Goal: Task Accomplishment & Management: Manage account settings

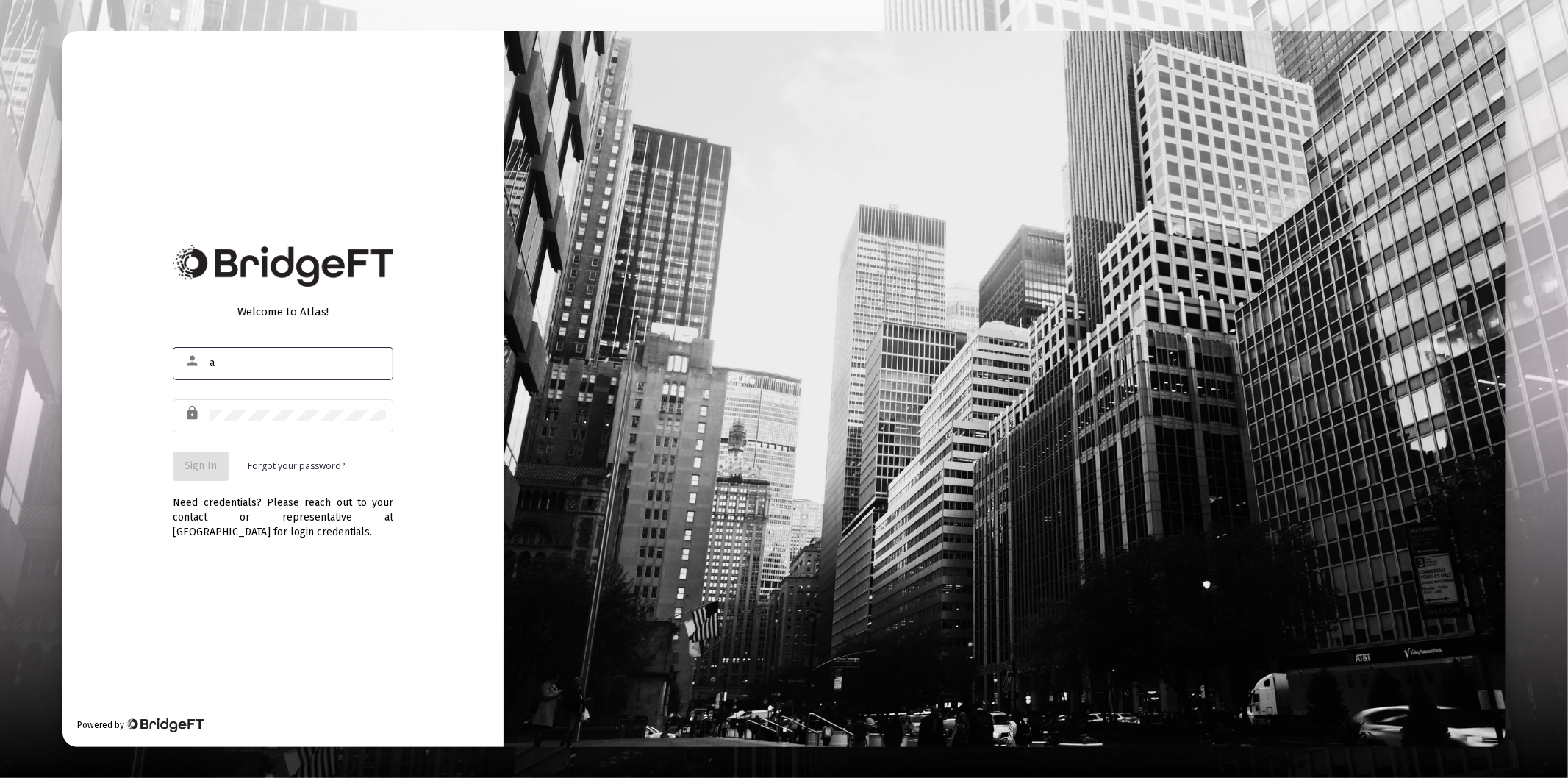
type input "[PERSON_NAME][EMAIL_ADDRESS][DOMAIN_NAME]"
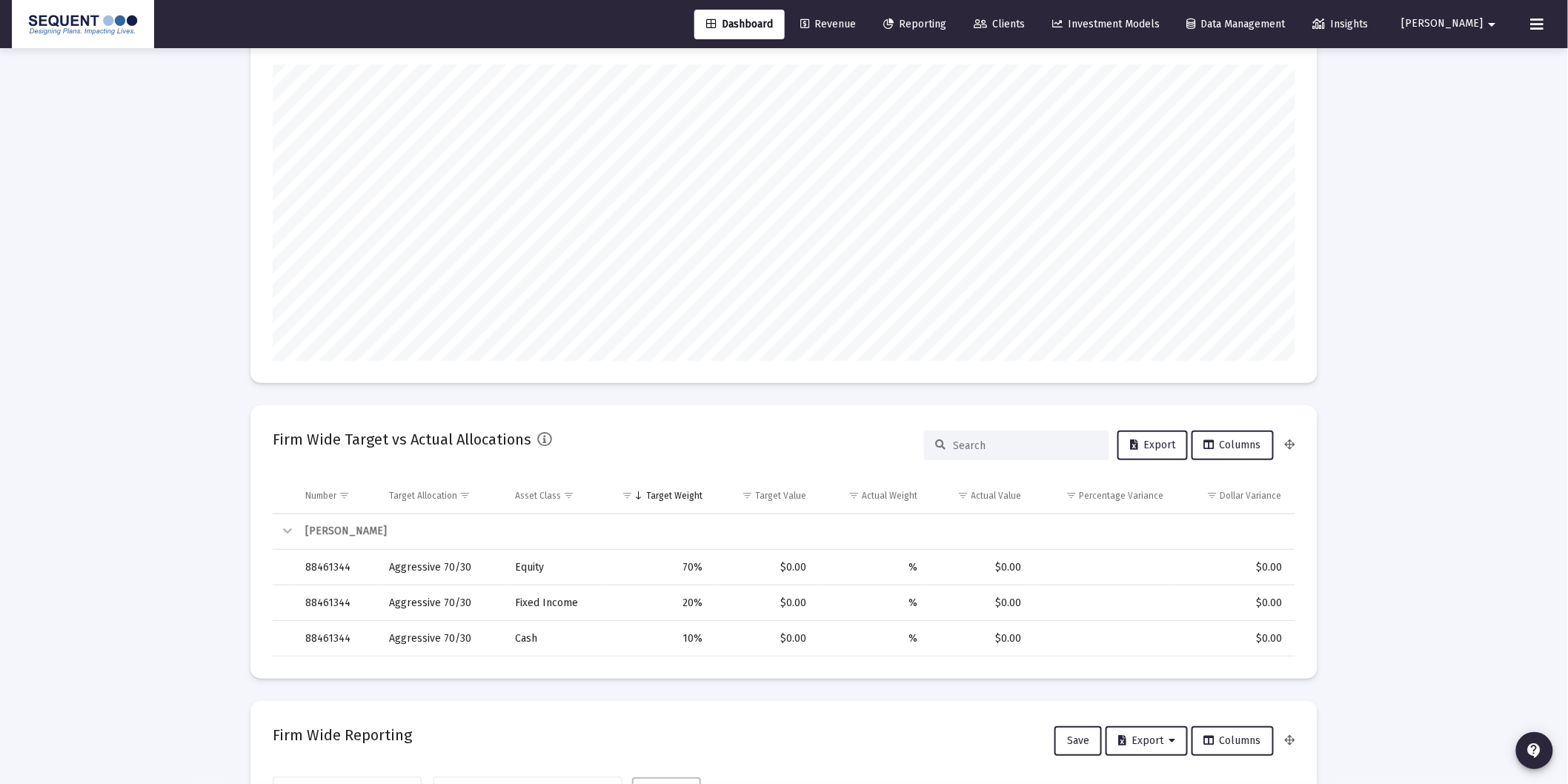
scroll to position [411, 0]
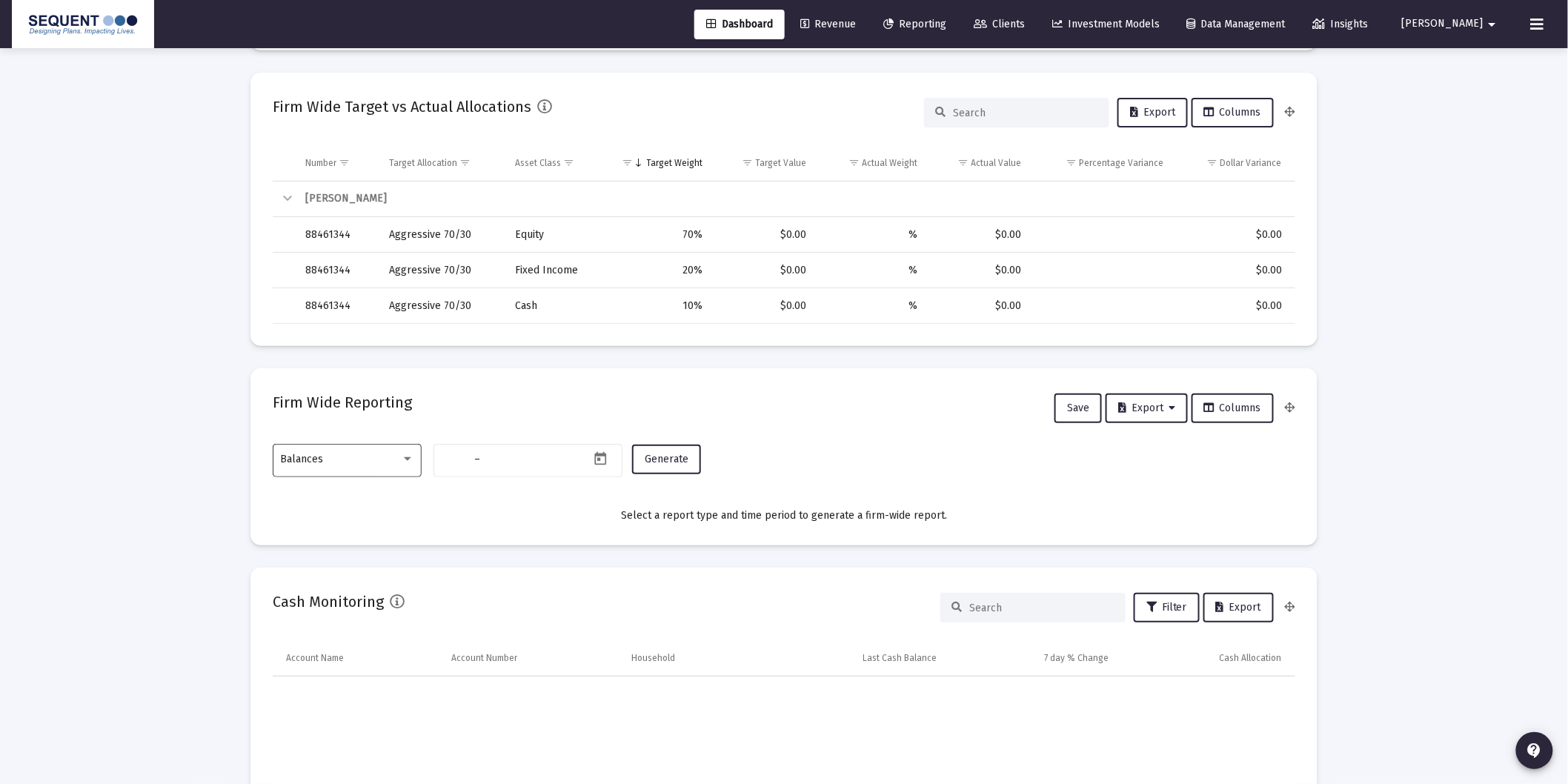
type input "[DATE]"
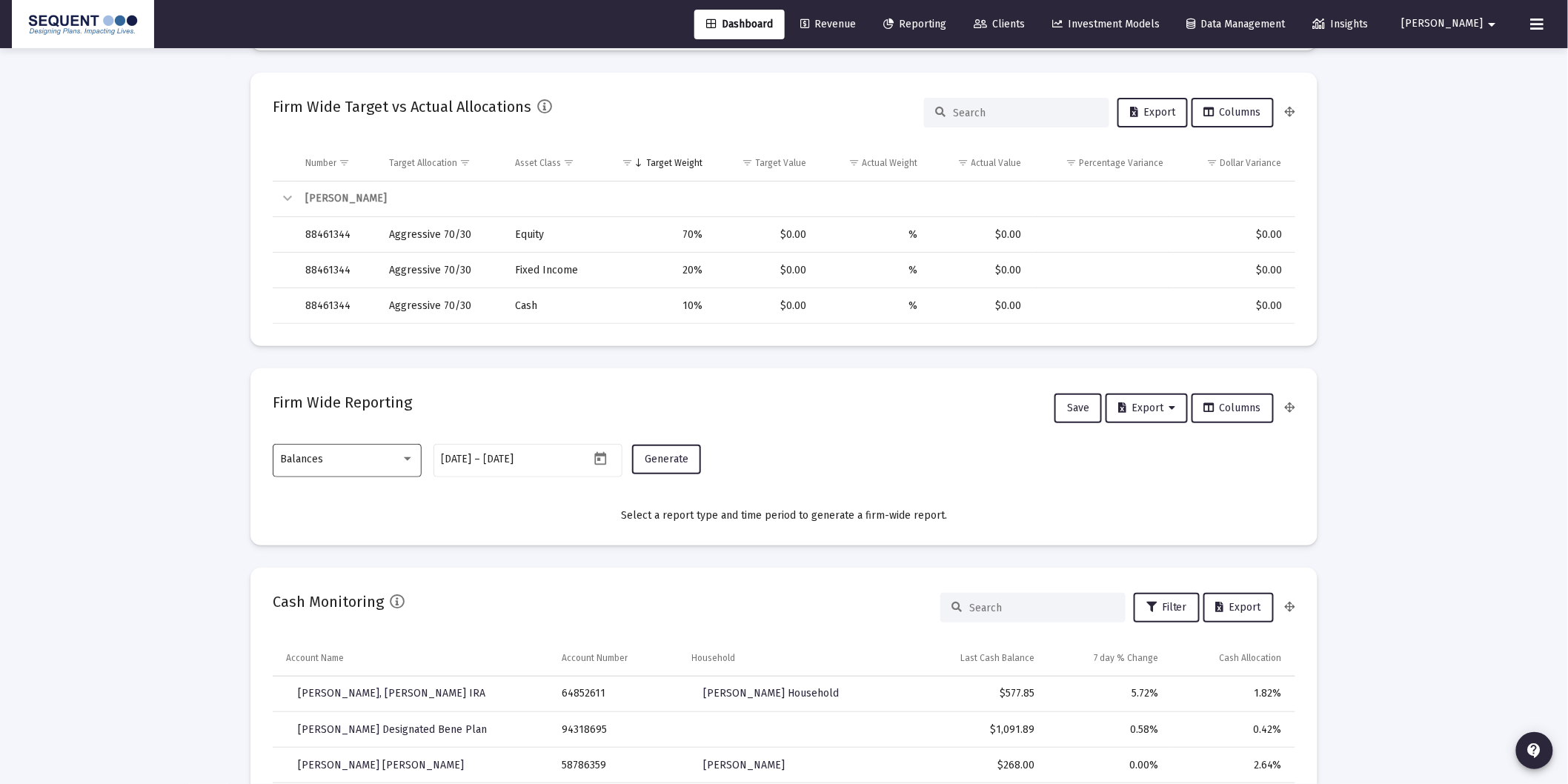
scroll to position [296, 477]
click at [398, 462] on div "Balances" at bounding box center [341, 460] width 120 height 12
click at [327, 365] on span "Transactions" at bounding box center [348, 365] width 134 height 31
click at [670, 458] on span "Generate" at bounding box center [666, 459] width 44 height 13
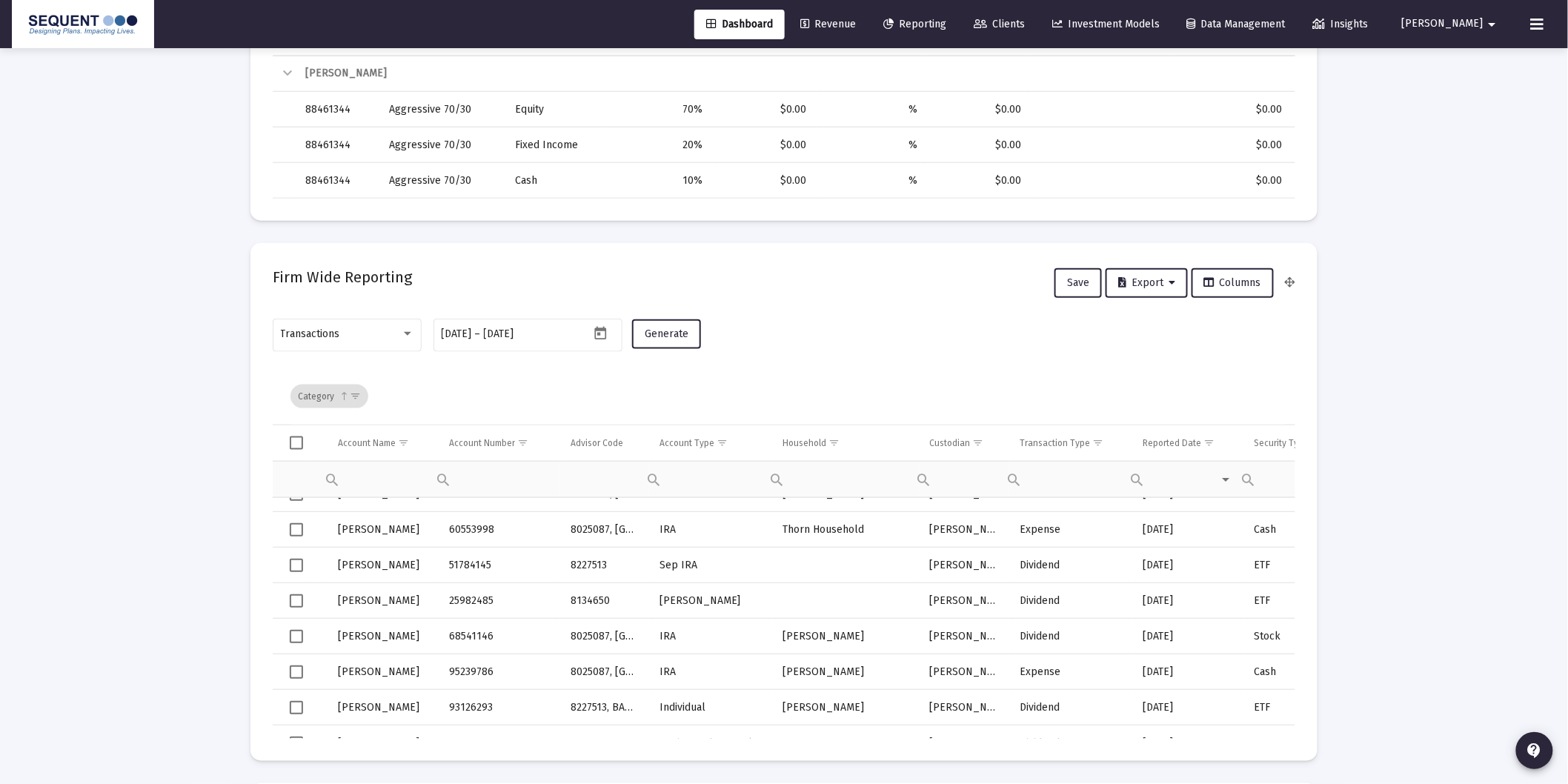
scroll to position [823, 0]
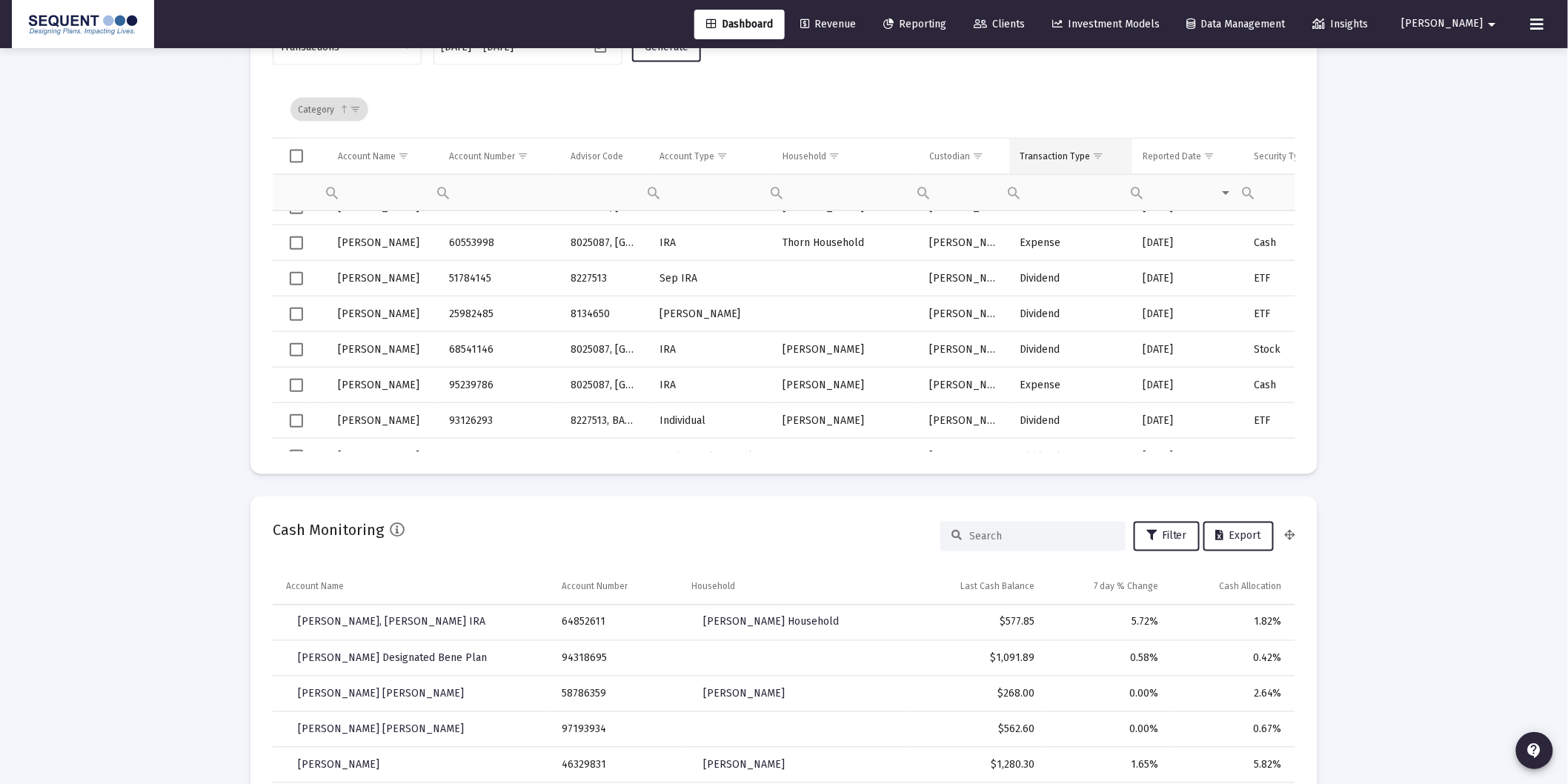
click at [1100, 156] on span "Show filter options for column 'Transaction Type'" at bounding box center [1097, 156] width 11 height 11
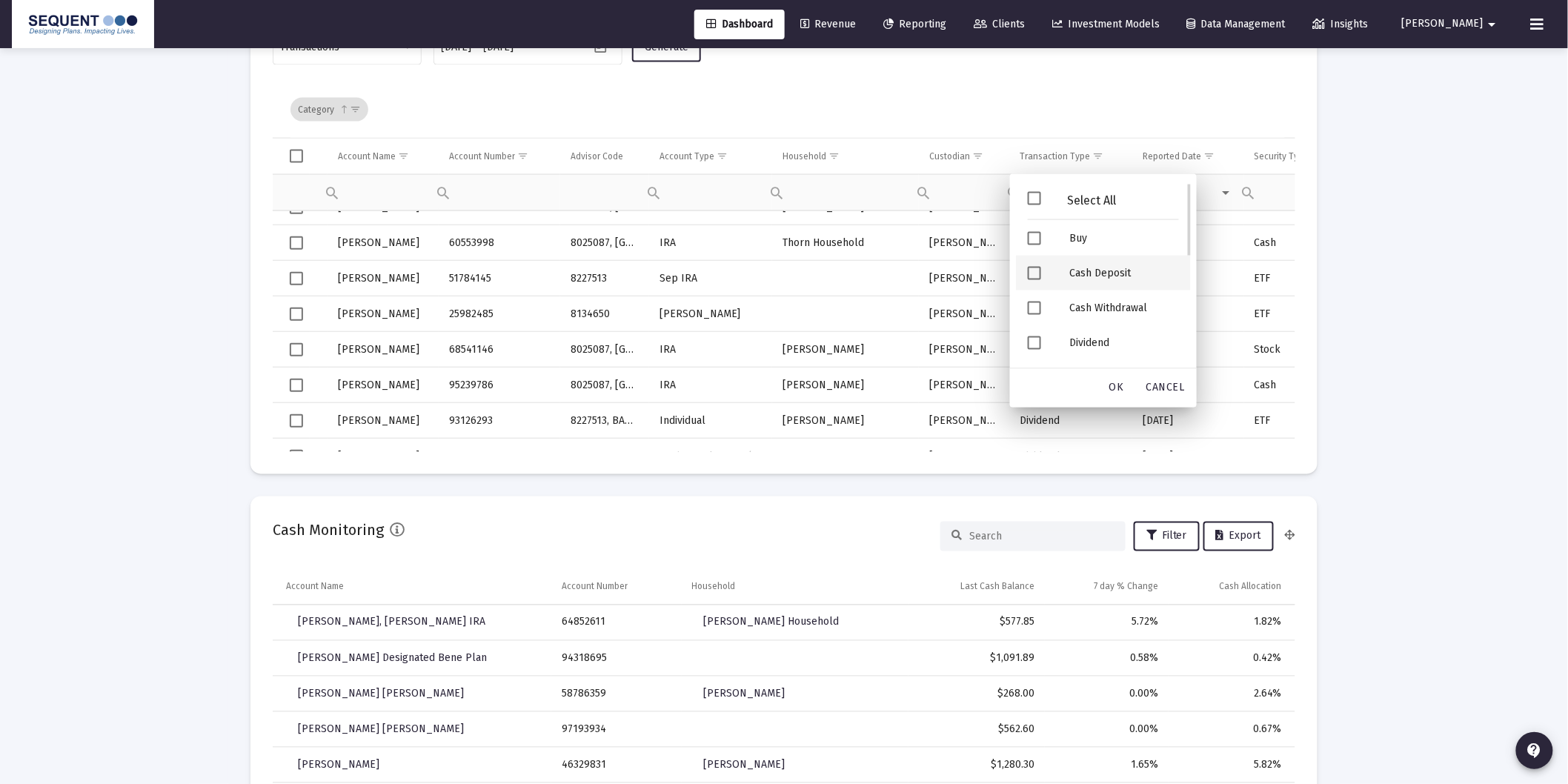
click at [1109, 269] on div "Cash Deposit" at bounding box center [1124, 272] width 134 height 35
click at [1110, 278] on div "Security Deposit" at bounding box center [1124, 275] width 134 height 35
click at [1117, 387] on span "OK" at bounding box center [1116, 388] width 15 height 13
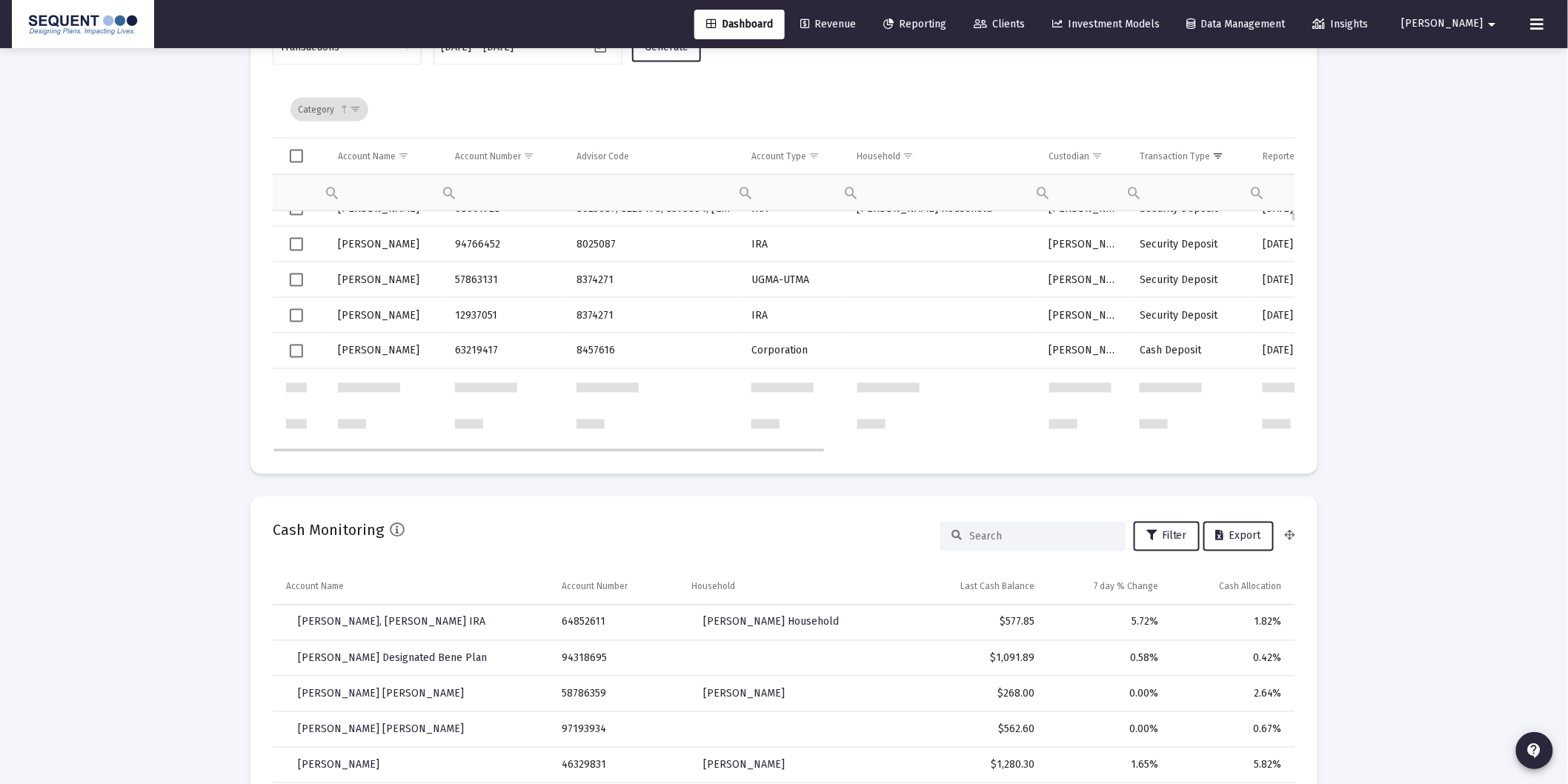
scroll to position [0, 0]
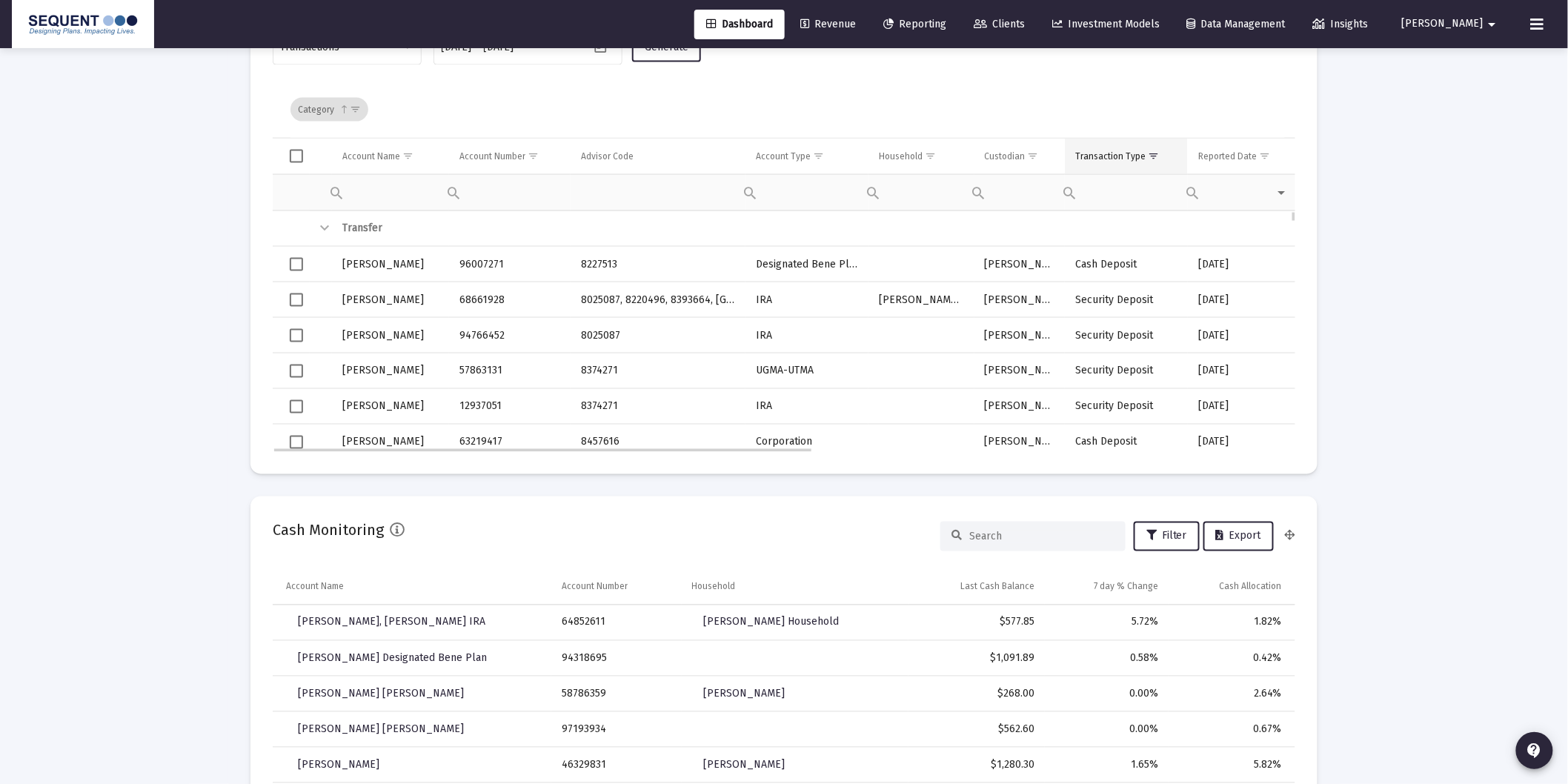
click at [1114, 151] on div "Transaction Type" at bounding box center [1110, 157] width 71 height 12
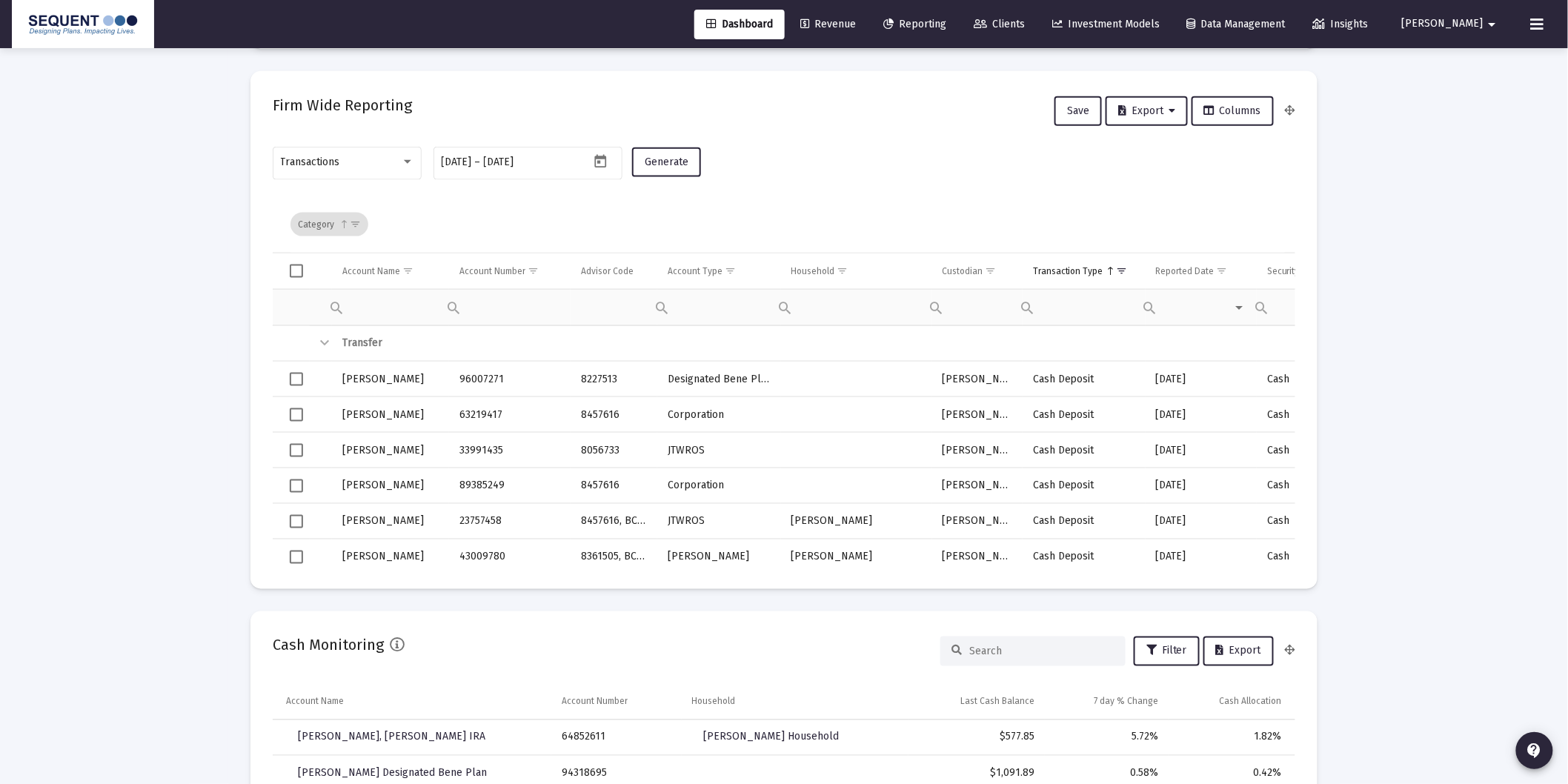
scroll to position [658, 0]
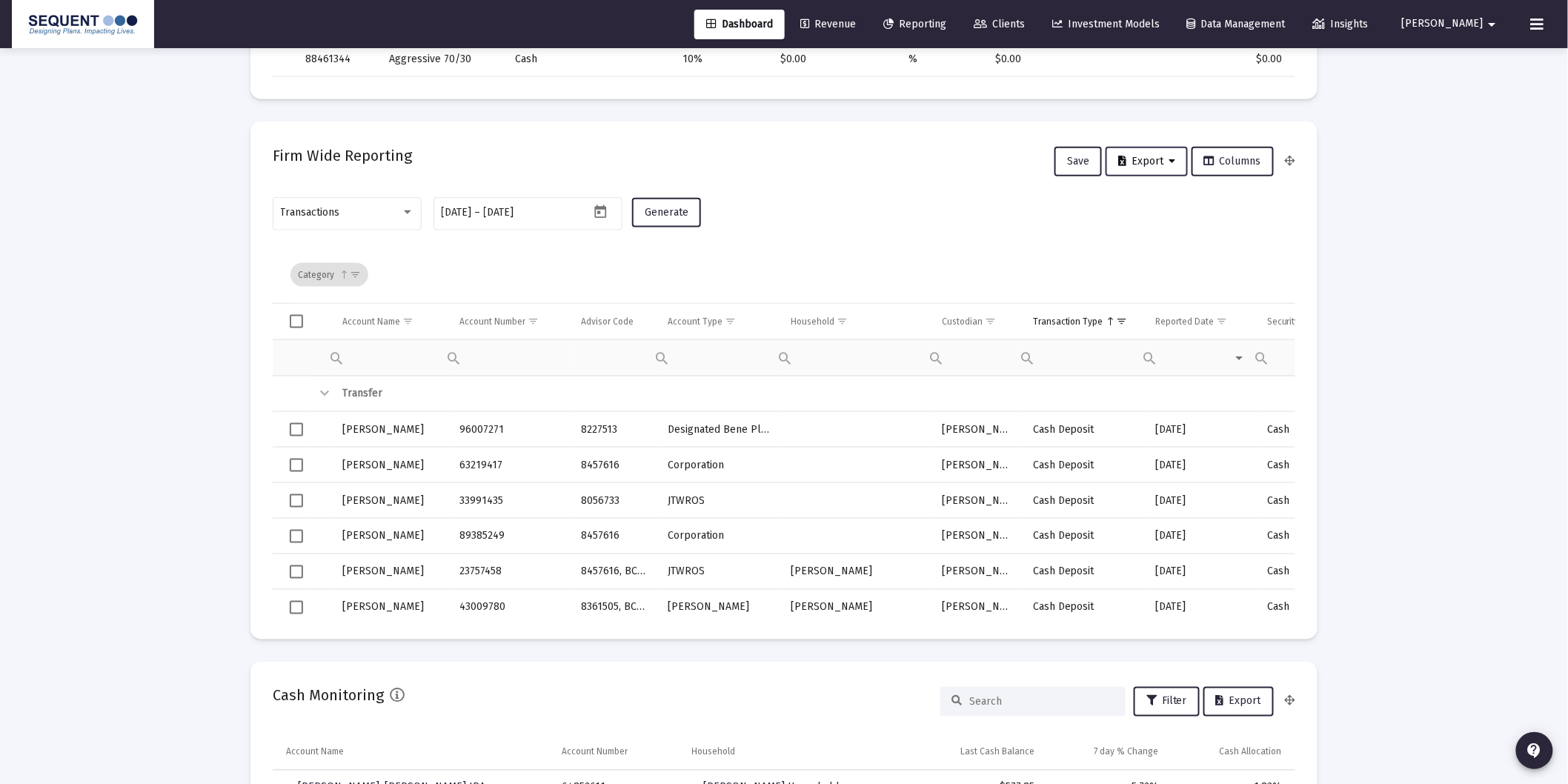
click at [1126, 161] on span "Export" at bounding box center [1146, 161] width 57 height 13
click at [1162, 195] on button "Export All Rows" at bounding box center [1153, 198] width 101 height 36
click at [768, 338] on div "Filter cell" at bounding box center [709, 356] width 123 height 36
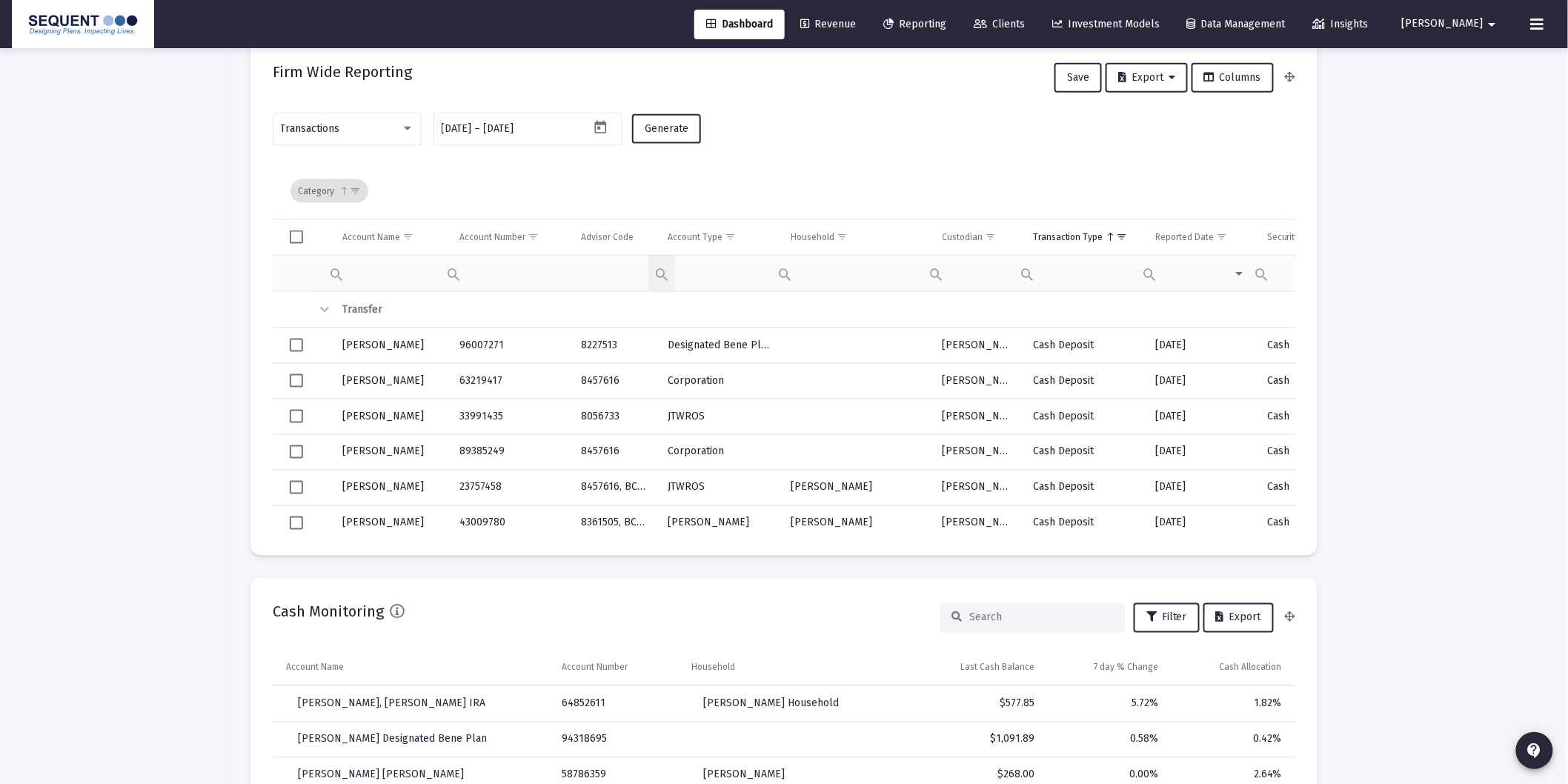
click at [1025, 19] on span "Clients" at bounding box center [998, 24] width 51 height 13
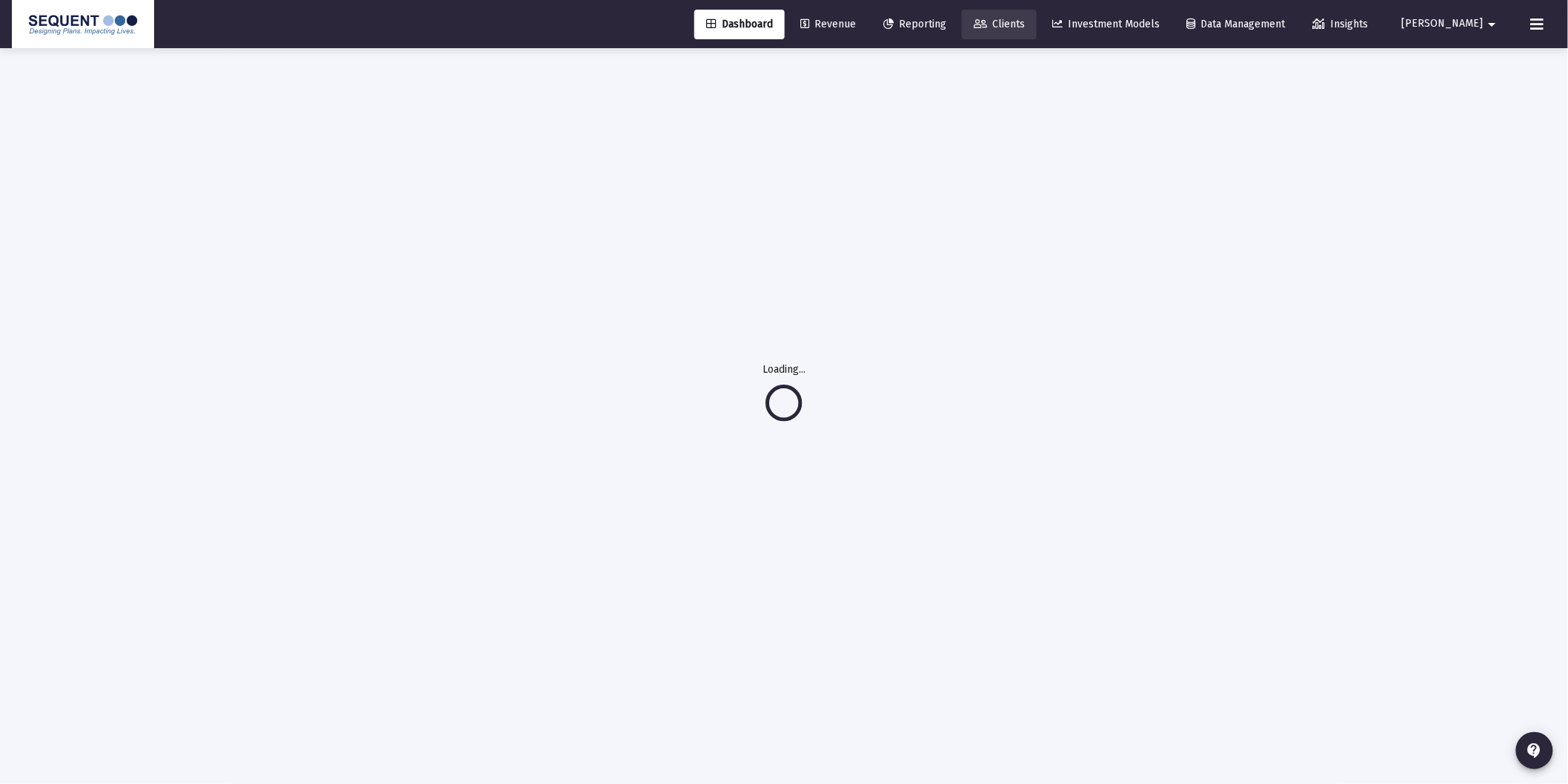
scroll to position [48, 0]
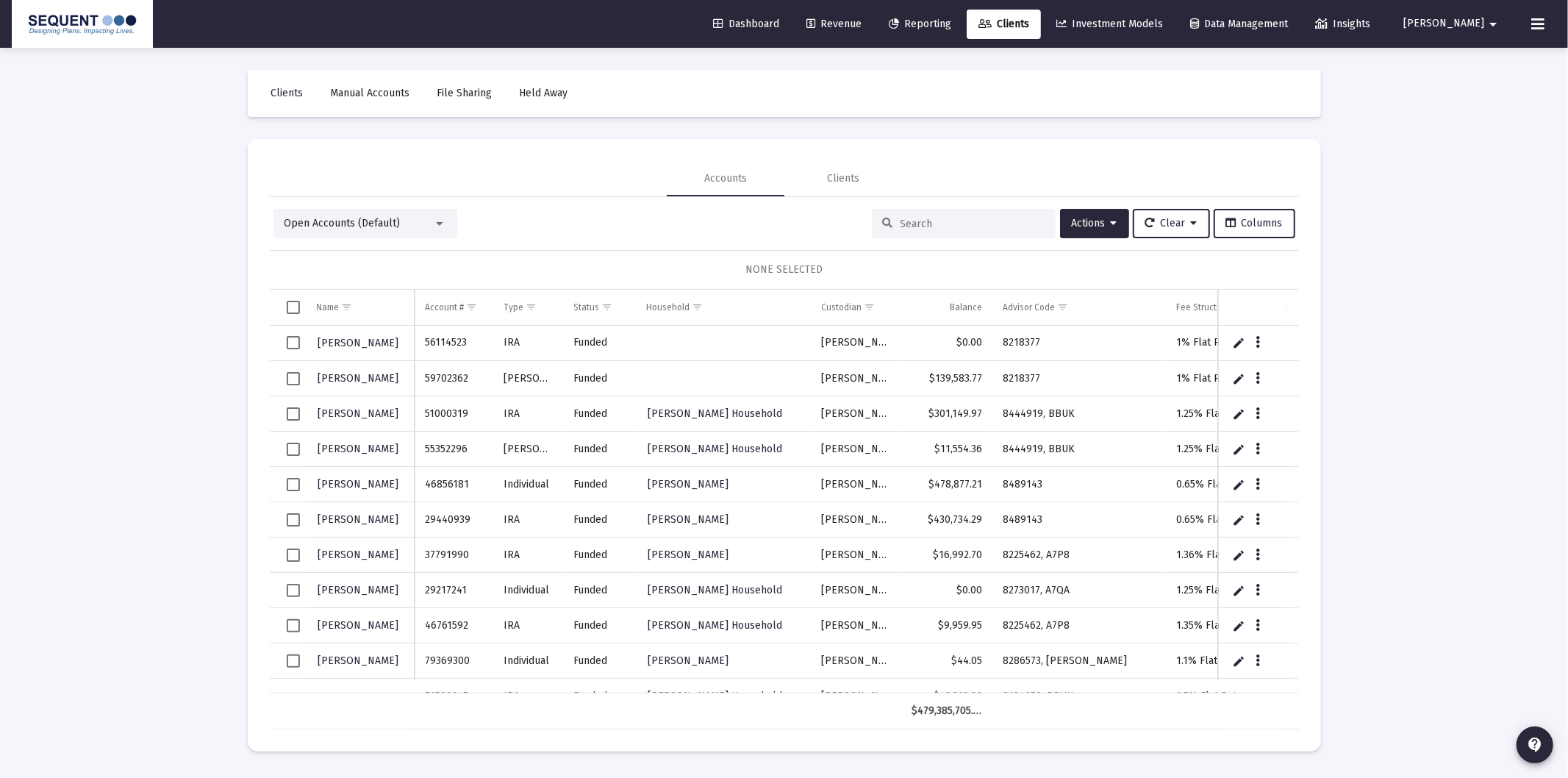
click at [949, 219] on input at bounding box center [972, 224] width 144 height 13
paste input "66933664"
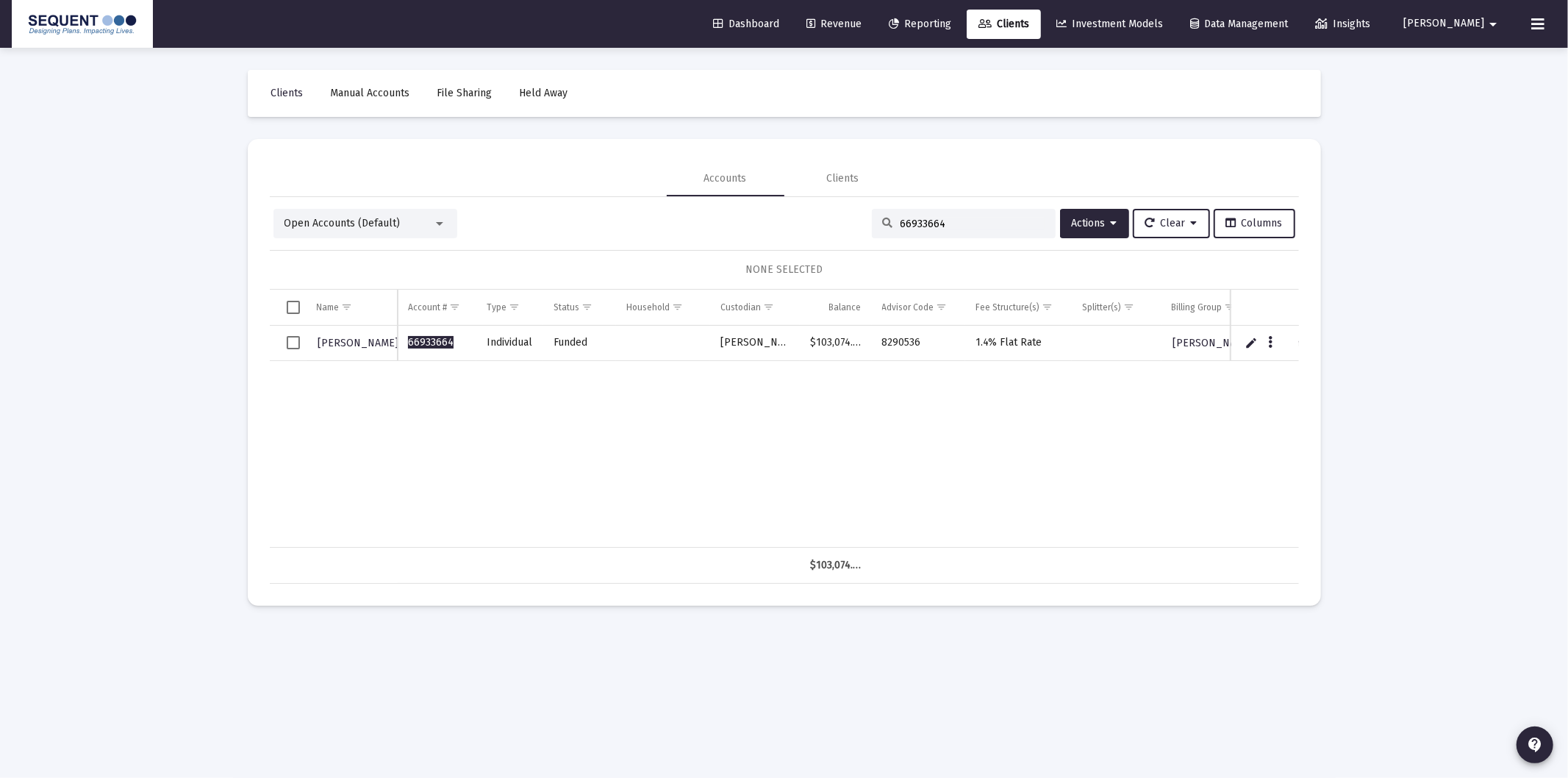
paste input "11050483"
click at [947, 228] on input "6693366411050483" at bounding box center [972, 224] width 144 height 13
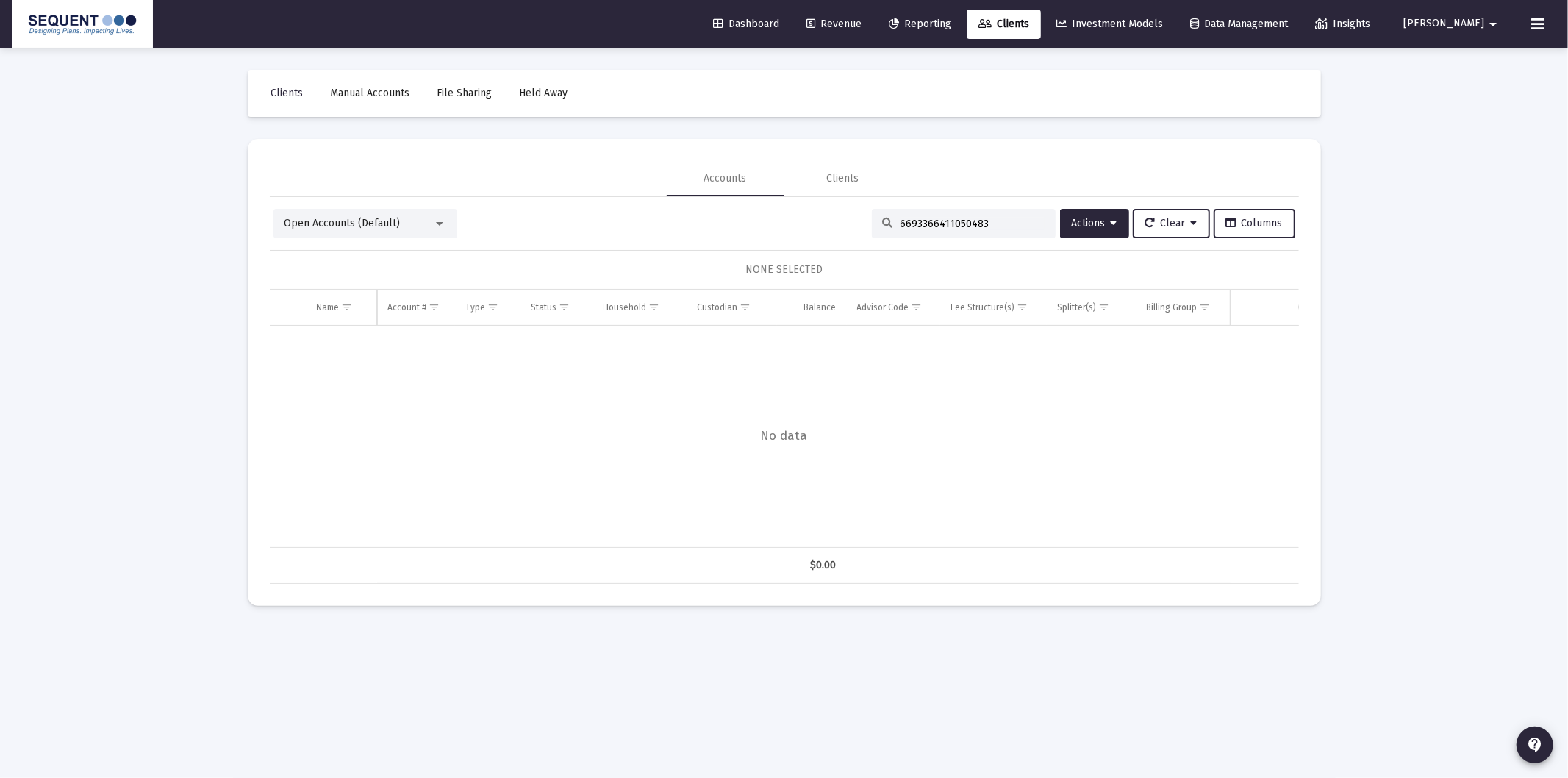
drag, startPoint x: 980, startPoint y: 222, endPoint x: 882, endPoint y: 209, distance: 98.9
click at [875, 208] on div "Open Accounts (Default) 6693366411050483 Actions Clear Columns NONE SELECTED Na…" at bounding box center [784, 390] width 1029 height 387
paste input
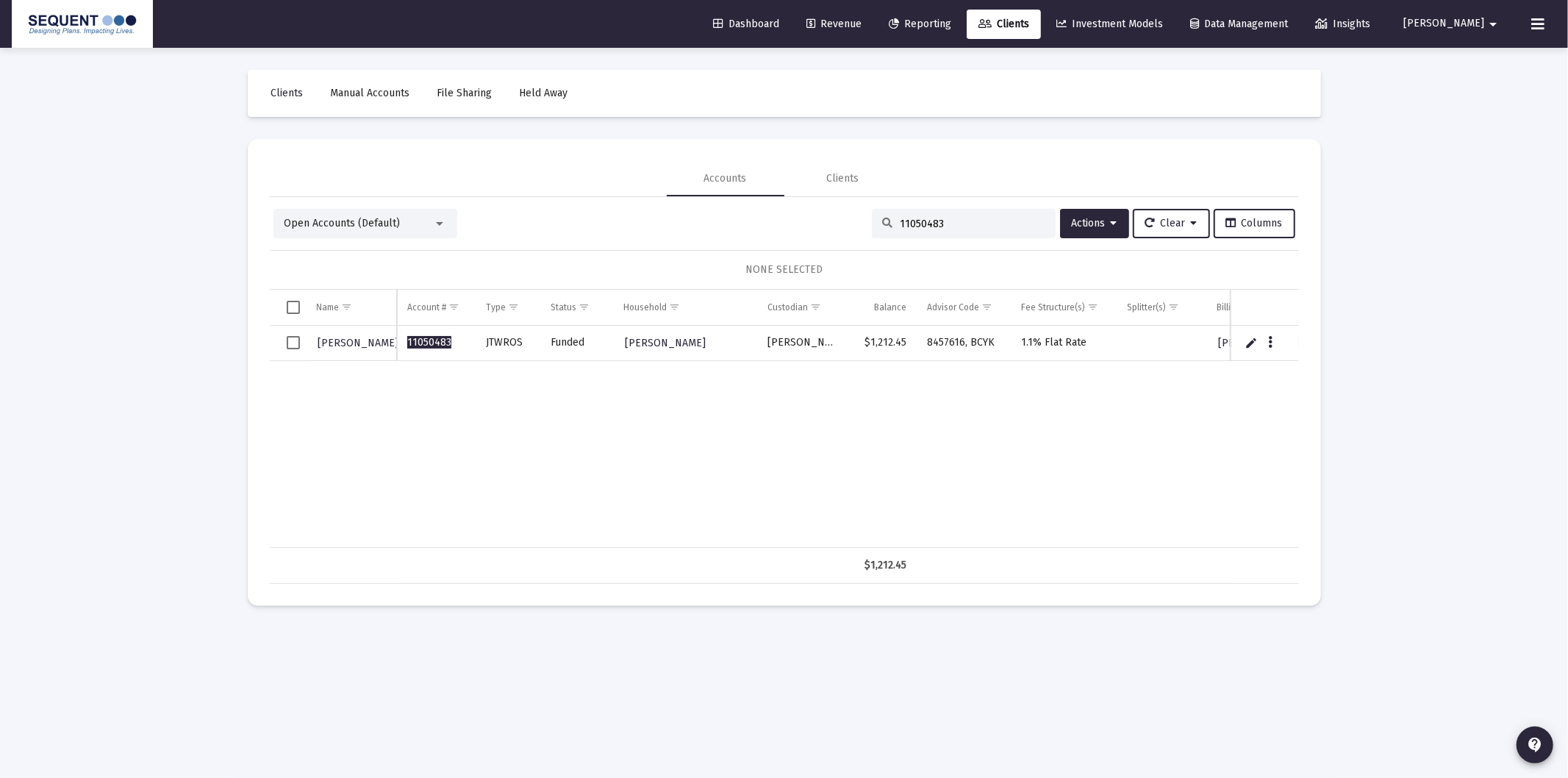
type input "11050483"
click at [1484, 18] on mat-icon "arrow_drop_down" at bounding box center [1493, 25] width 18 height 30
click at [1466, 59] on span "Settings" at bounding box center [1482, 62] width 44 height 36
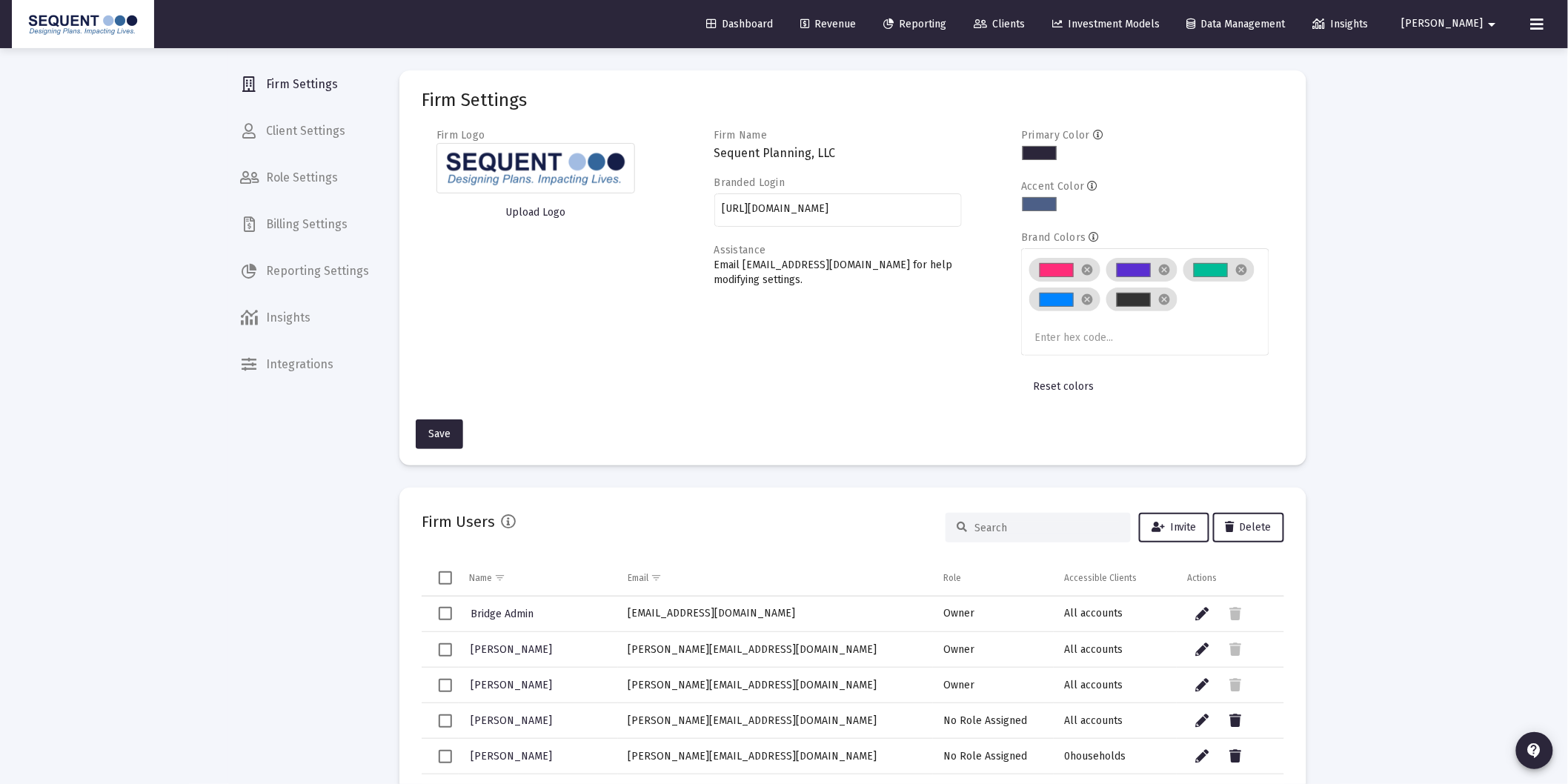
click at [314, 225] on span "Billing Settings" at bounding box center [304, 224] width 153 height 36
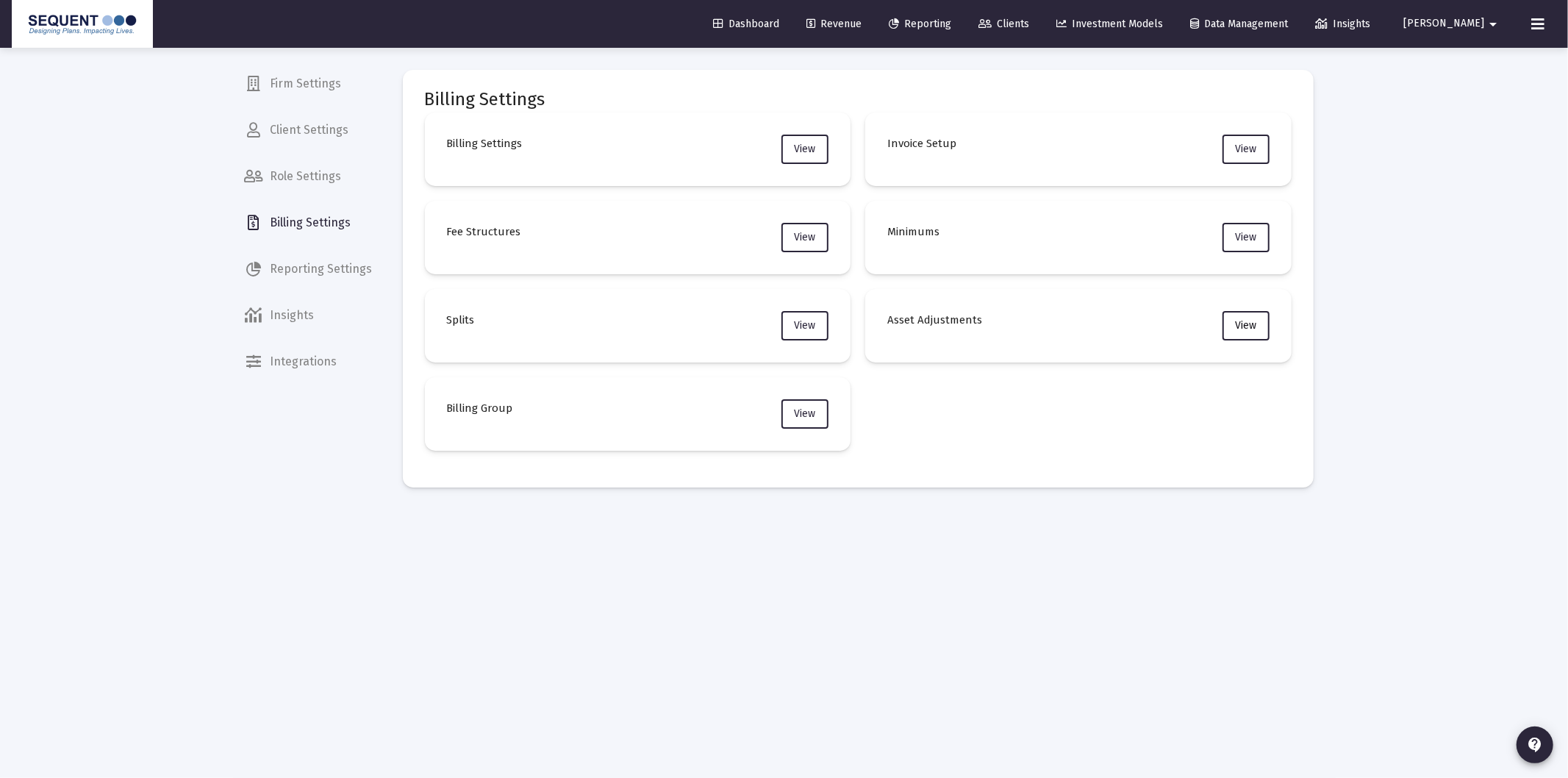
click at [1223, 327] on button "View" at bounding box center [1246, 326] width 47 height 30
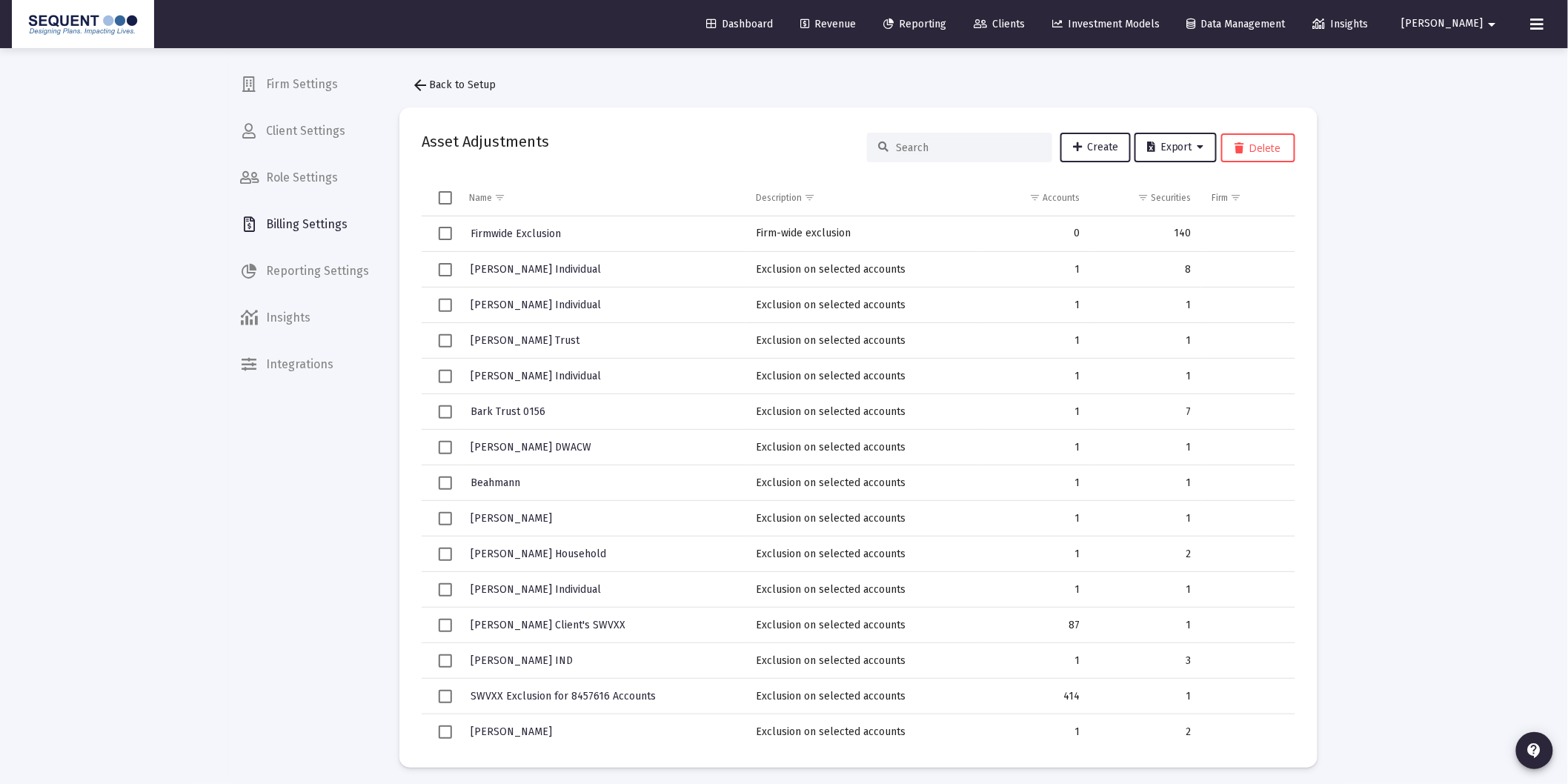
click at [1103, 164] on div "Asset Adjustments Create Export Delete" at bounding box center [859, 148] width 874 height 36
click at [1094, 152] on link "Create" at bounding box center [1095, 148] width 71 height 30
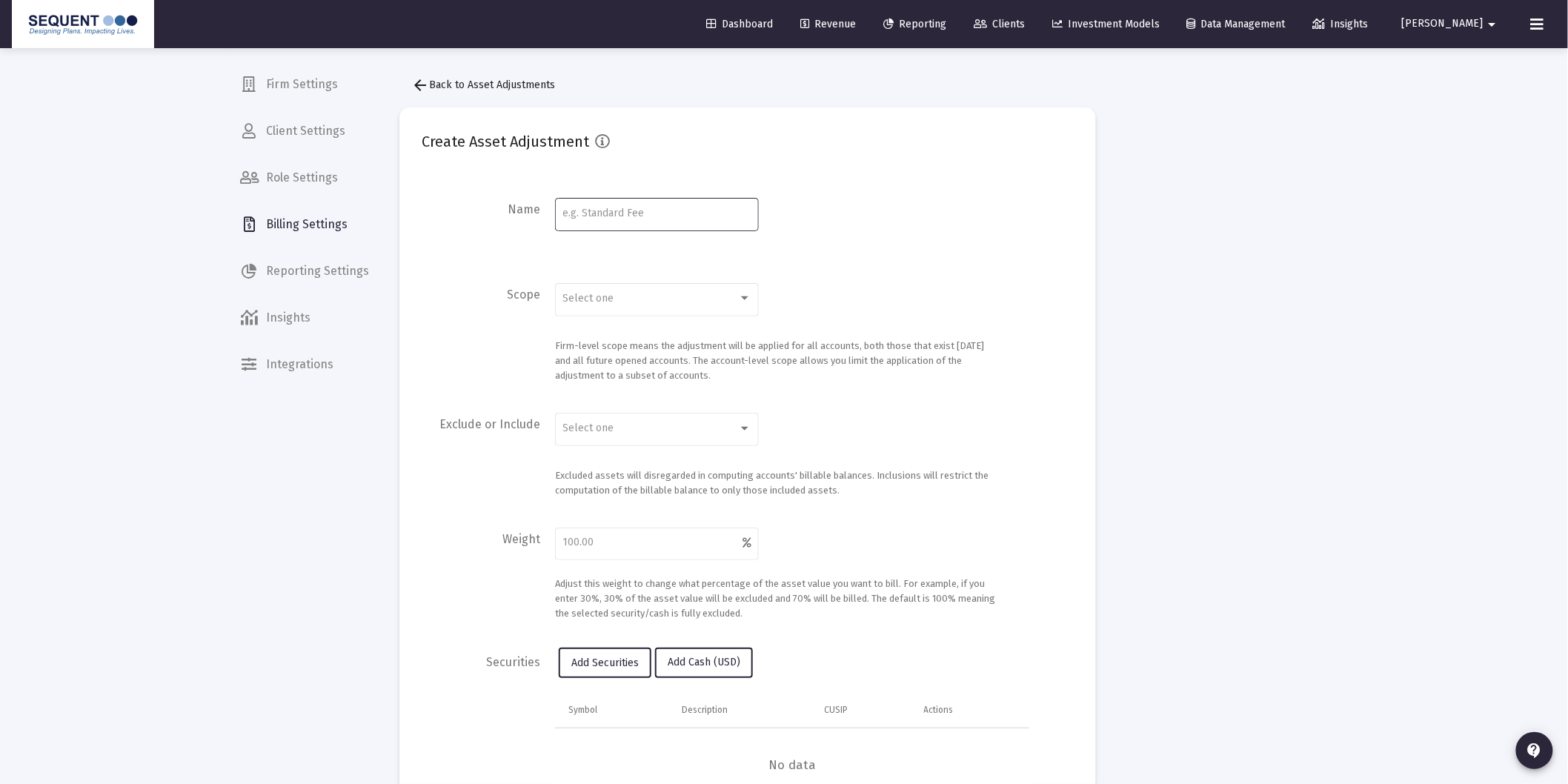
click at [641, 215] on input at bounding box center [657, 213] width 189 height 12
paste input "11050483"
drag, startPoint x: 641, startPoint y: 215, endPoint x: 491, endPoint y: 214, distance: 150.0
click at [491, 214] on div "Name 11050483" at bounding box center [748, 223] width 652 height 59
type input "[PERSON_NAME]"
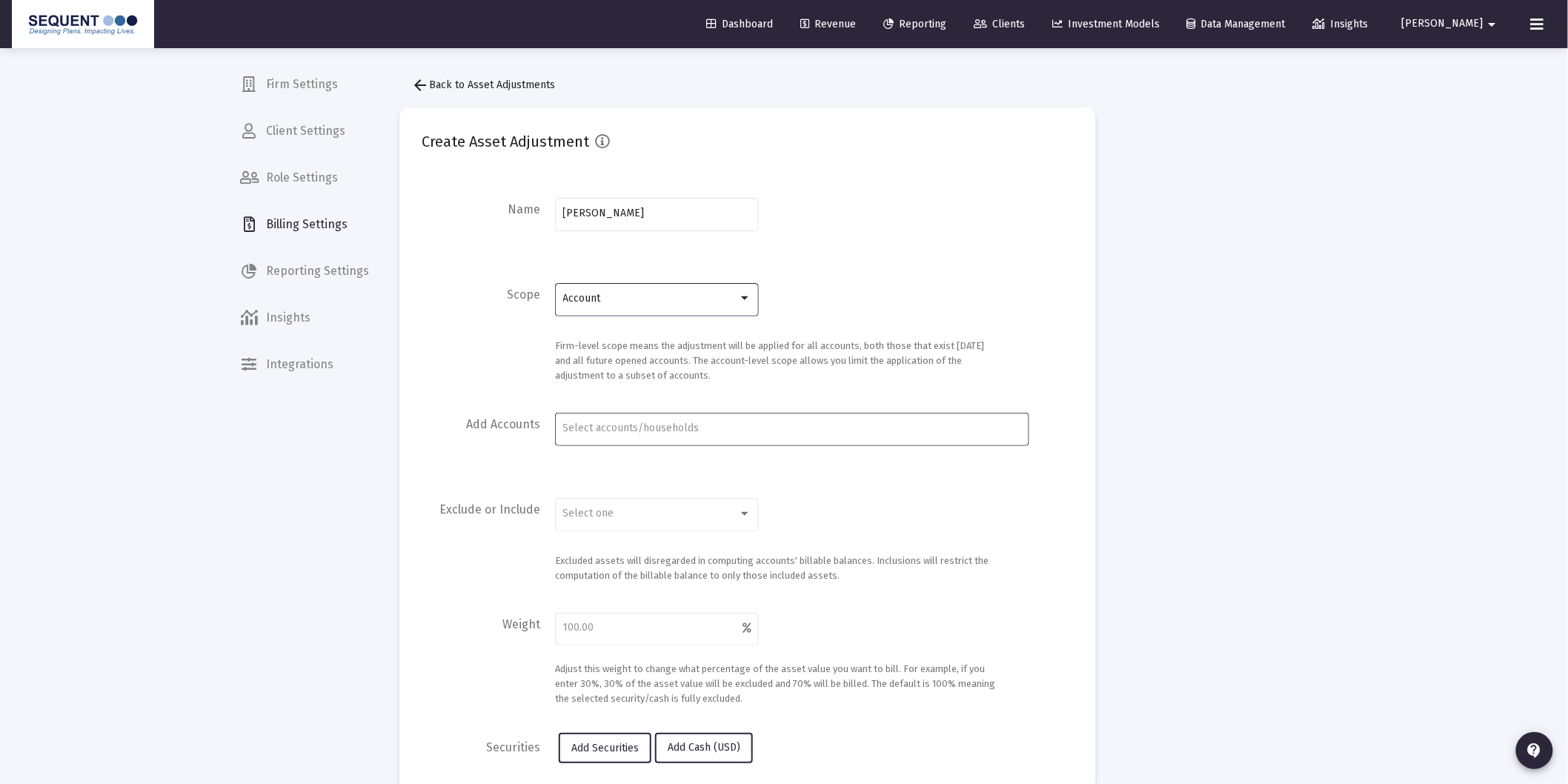
click at [616, 423] on div "Account Selection" at bounding box center [793, 429] width 465 height 18
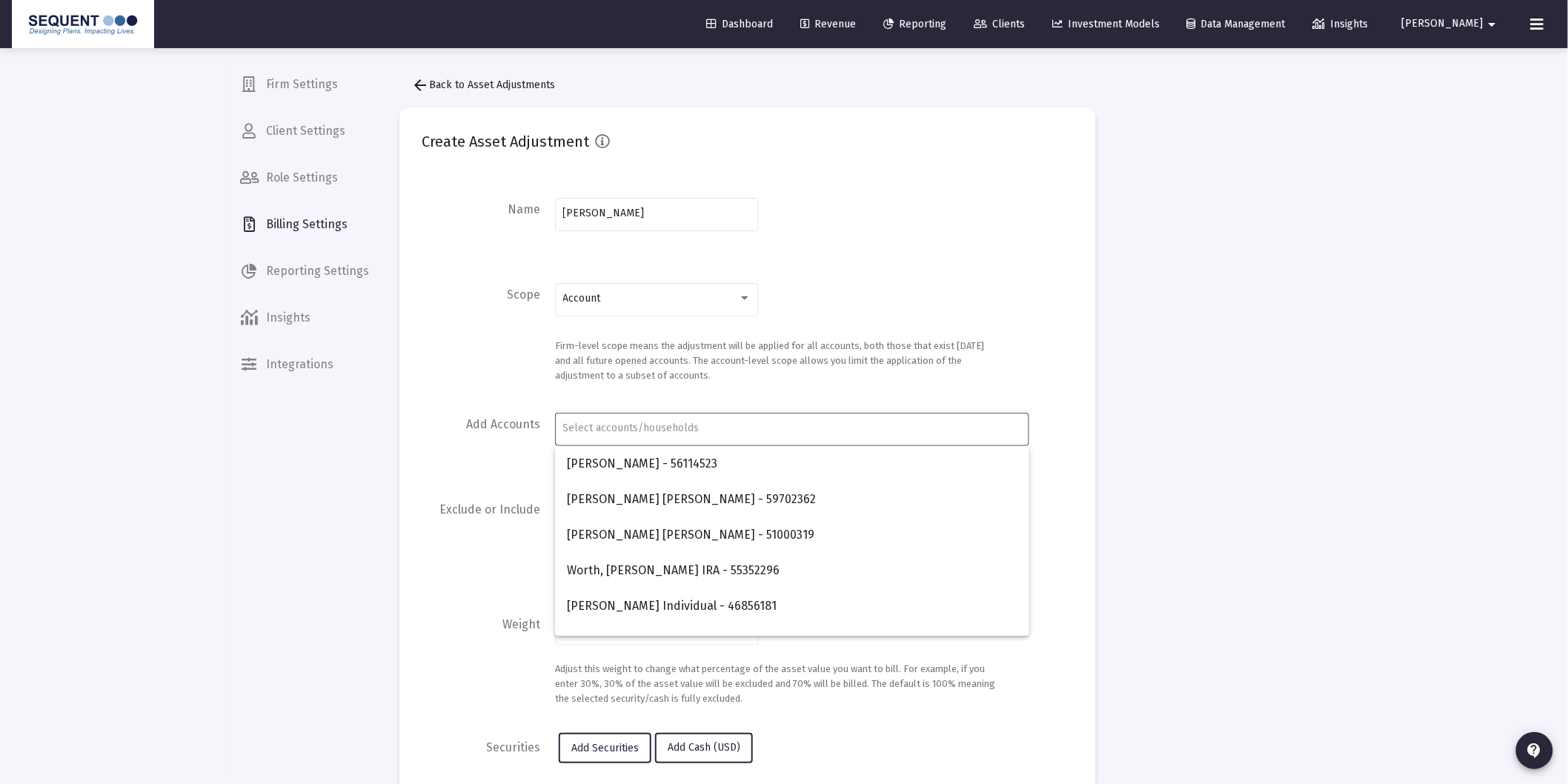
paste input "11050483"
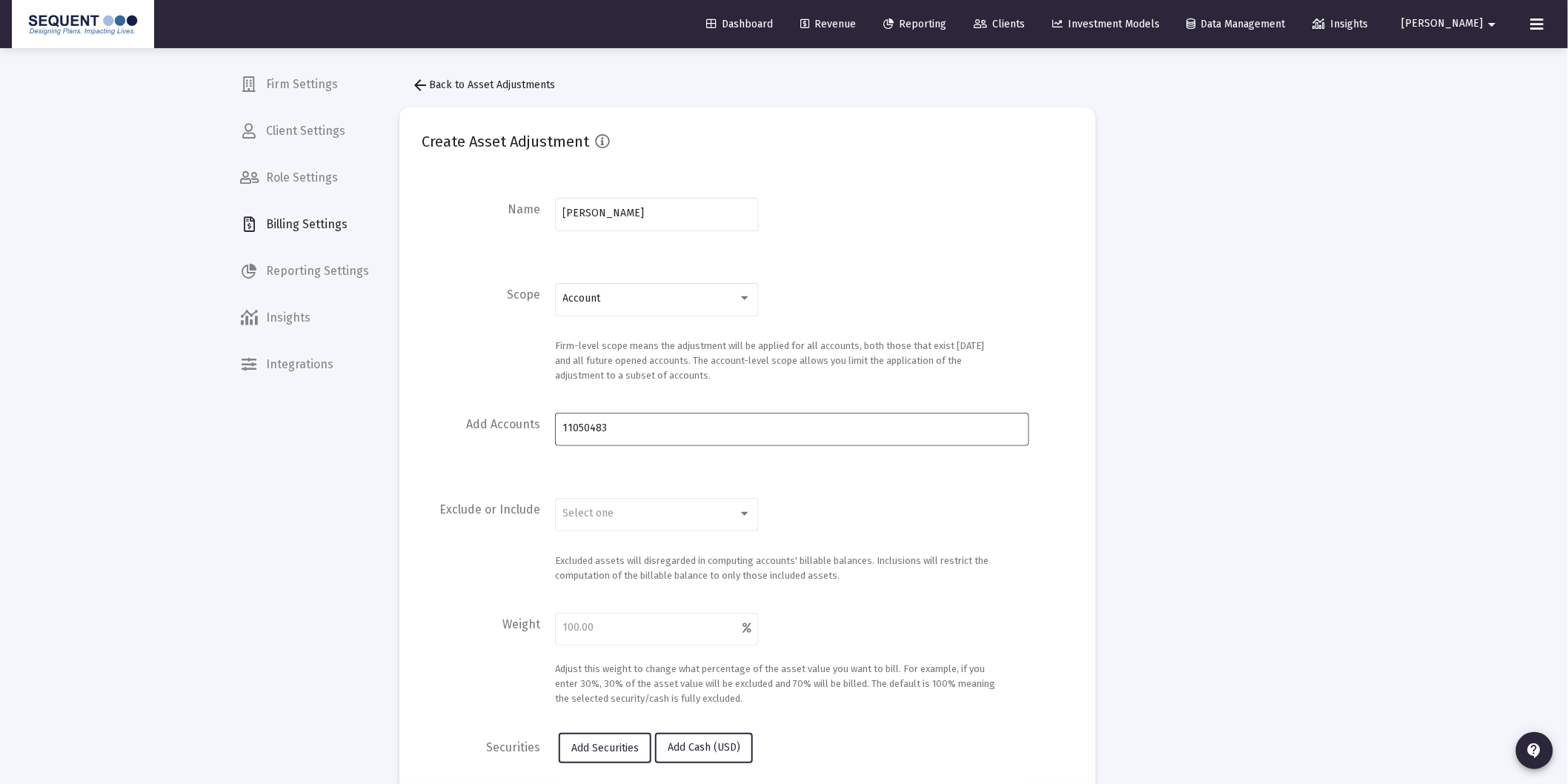
drag, startPoint x: 625, startPoint y: 427, endPoint x: 486, endPoint y: 441, distance: 139.7
click at [486, 441] on div "Add Accounts 11050483" at bounding box center [748, 439] width 652 height 59
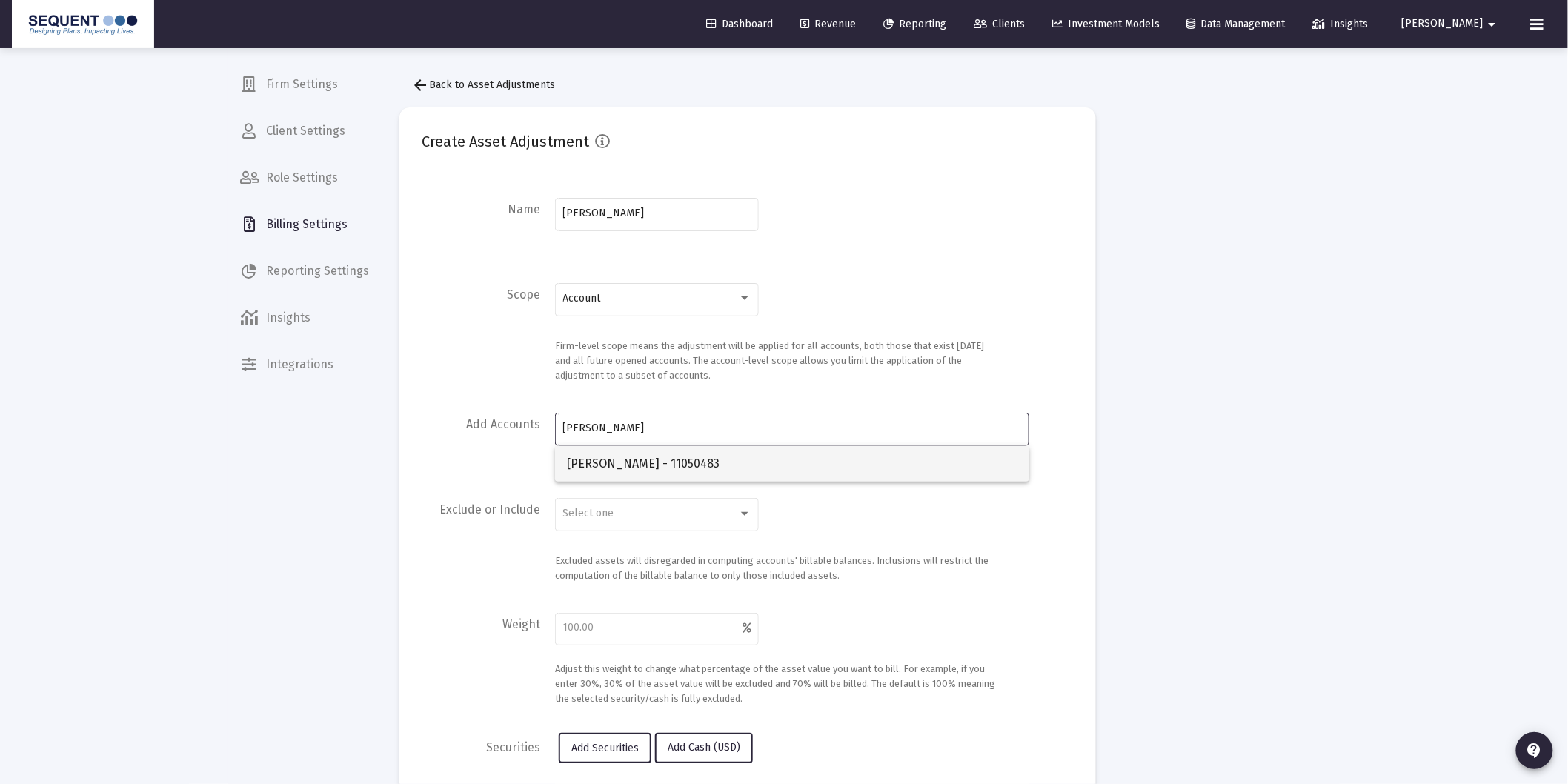
type input "[PERSON_NAME]"
click at [661, 454] on span "[PERSON_NAME] - 11050483" at bounding box center [792, 464] width 451 height 36
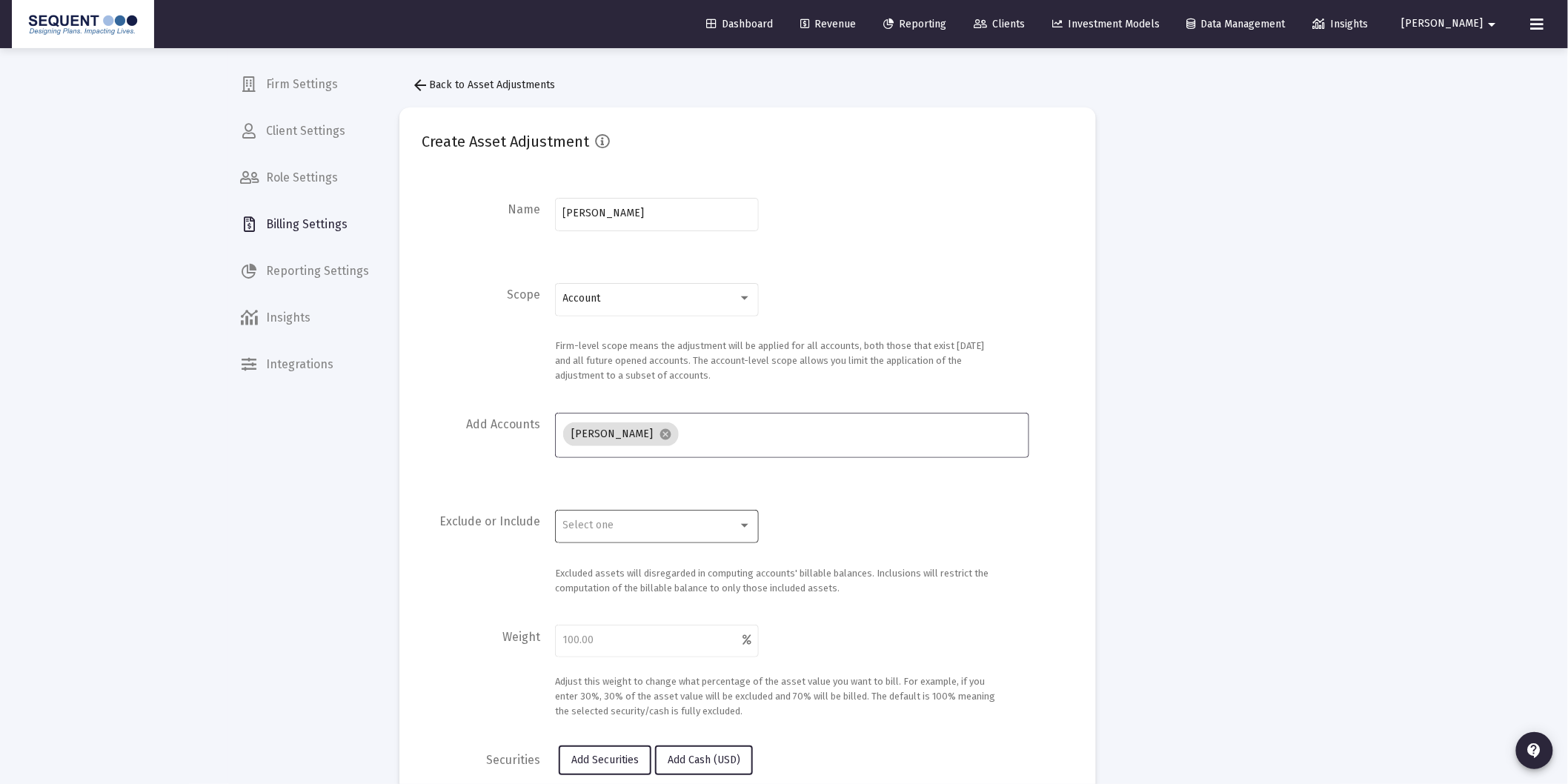
click at [601, 536] on div "Select one" at bounding box center [657, 525] width 189 height 36
click at [602, 552] on span "Exclusion" at bounding box center [657, 557] width 189 height 31
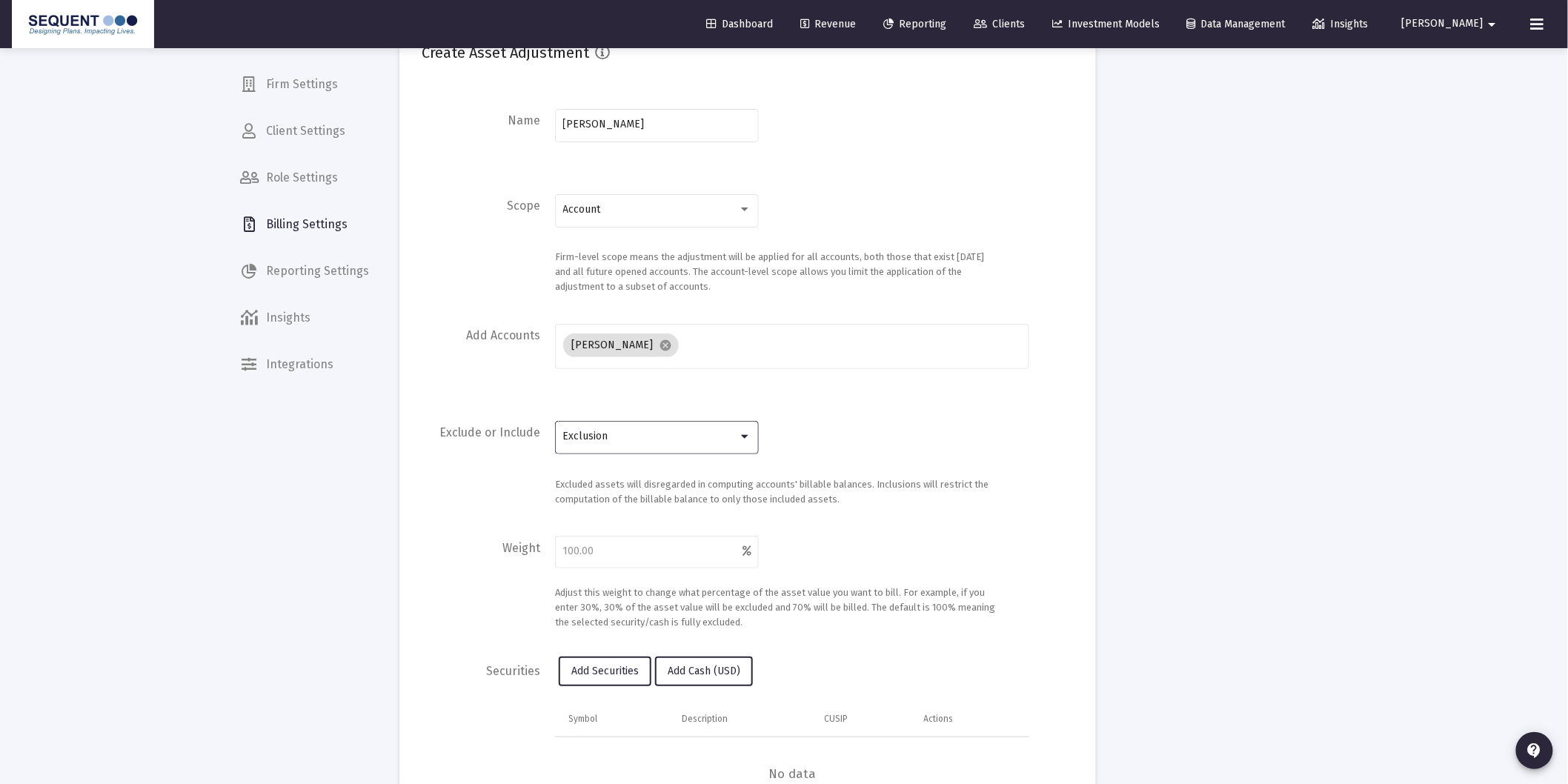
scroll to position [246, 0]
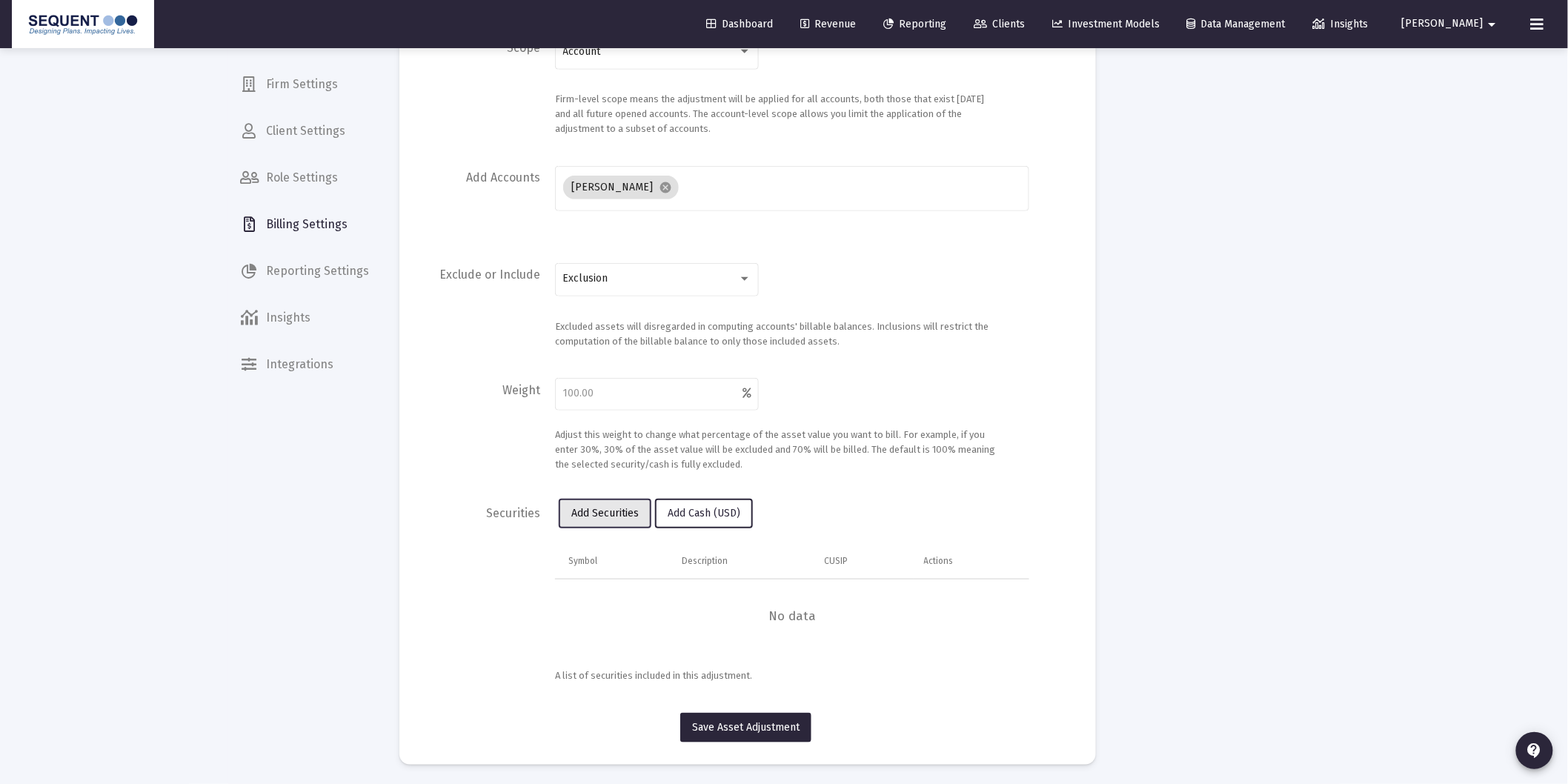
click at [637, 510] on span "Add Securities" at bounding box center [605, 513] width 68 height 13
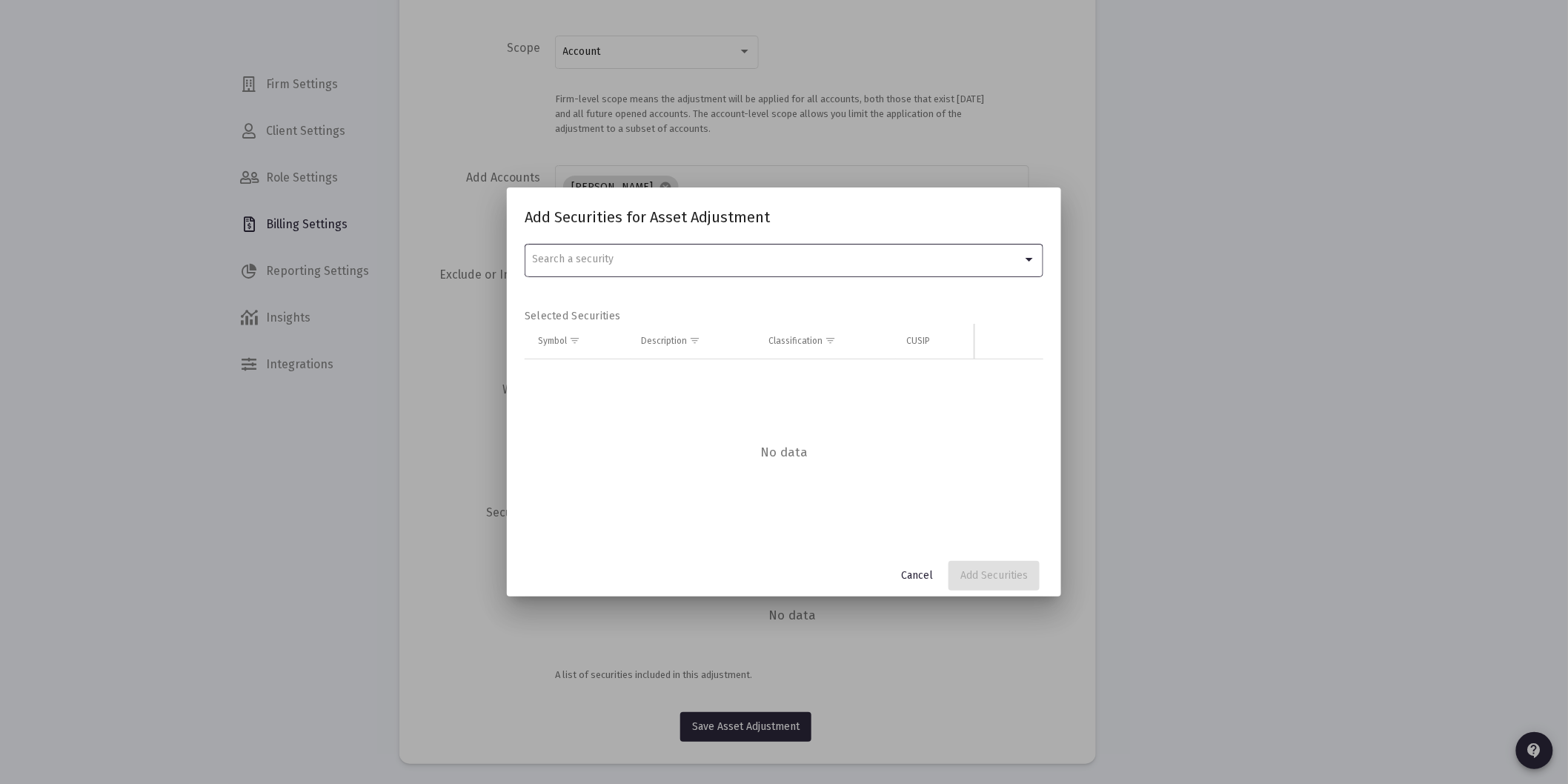
click at [699, 271] on div "Search a security" at bounding box center [784, 258] width 503 height 36
type input "swvxx"
click at [587, 301] on span "SWVXX ([PERSON_NAME] Value Advantage Money Fund)" at bounding box center [784, 290] width 503 height 31
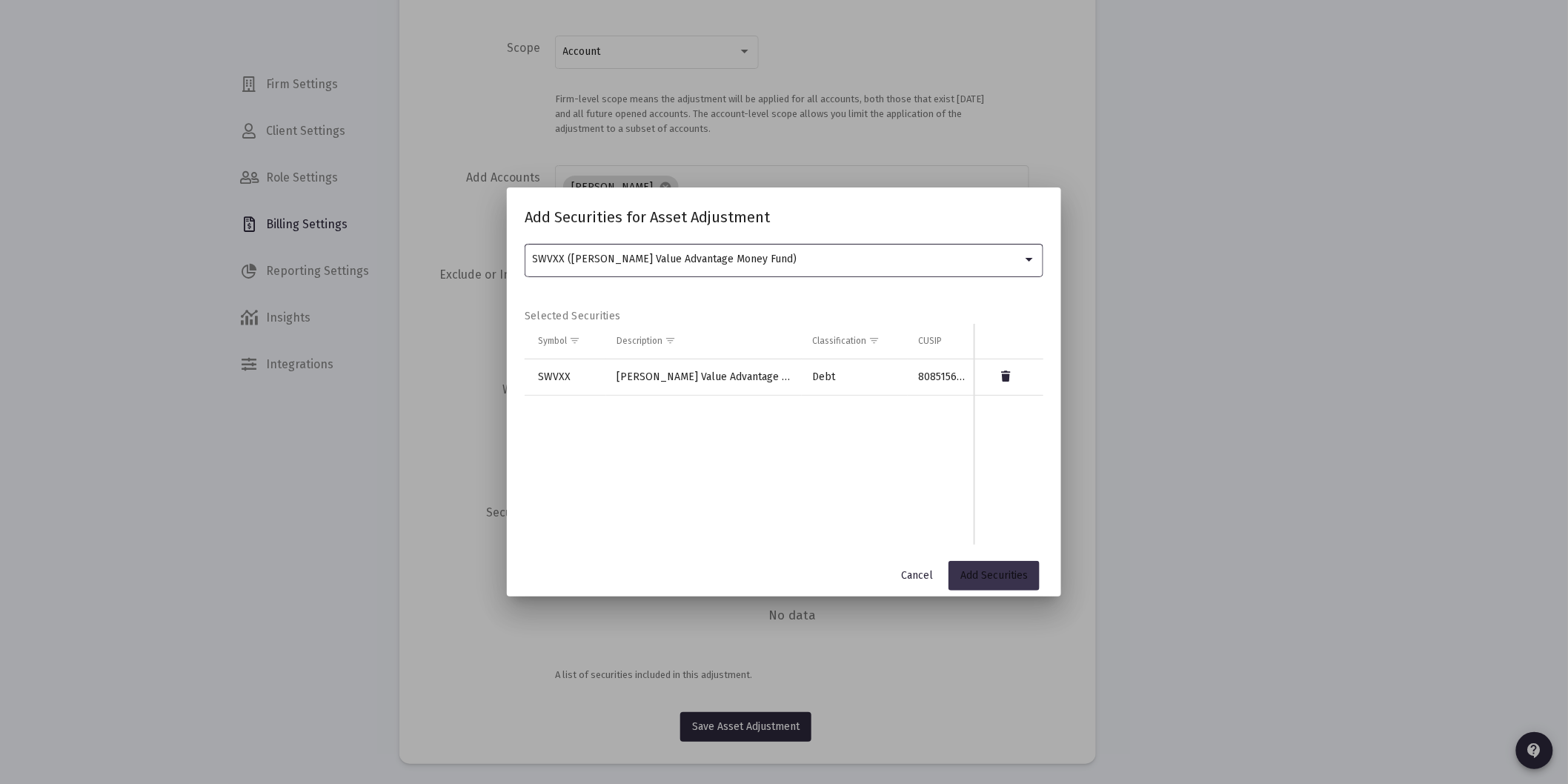
click at [977, 584] on button "Add Securities" at bounding box center [993, 576] width 91 height 30
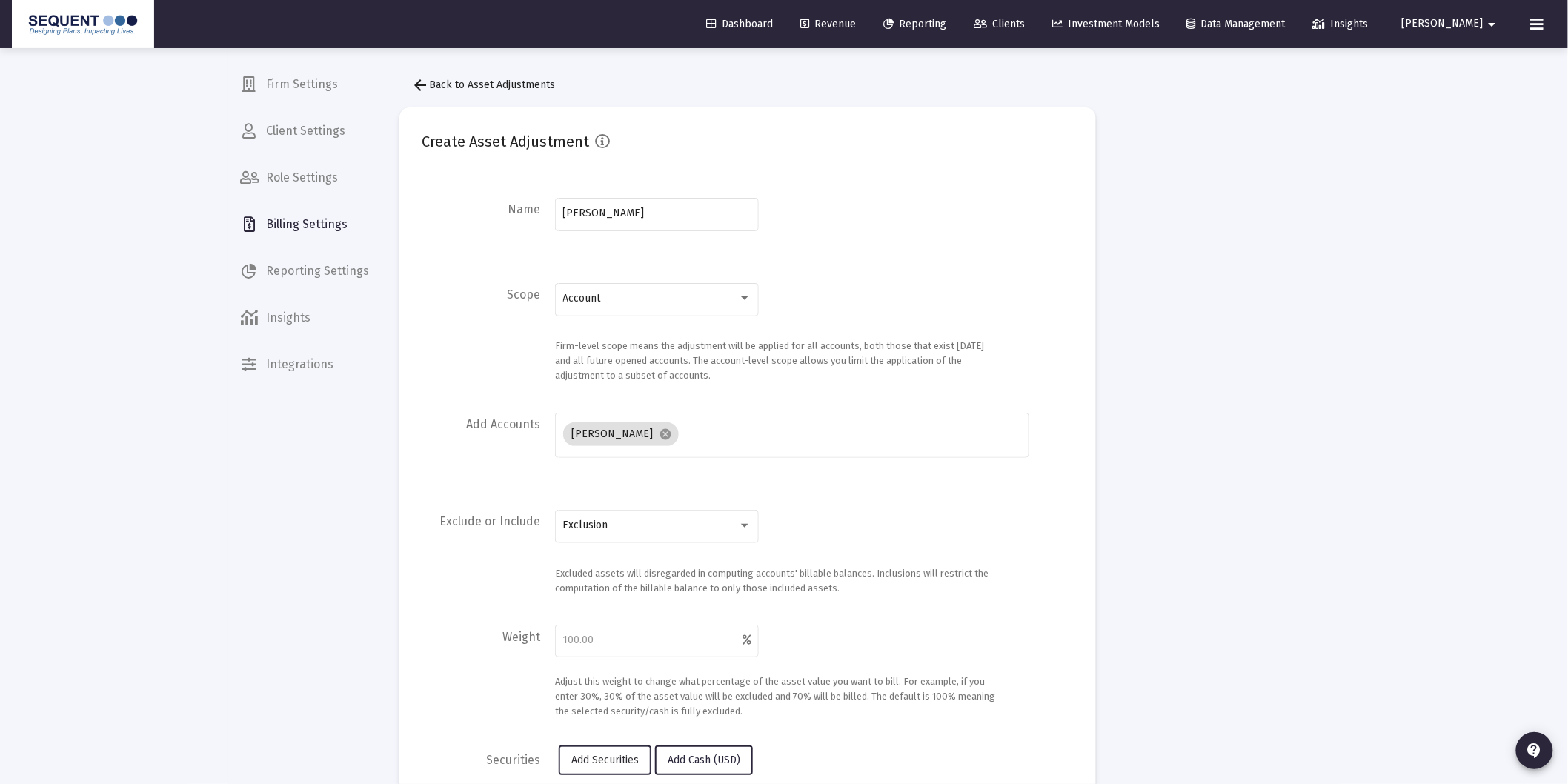
scroll to position [209, 0]
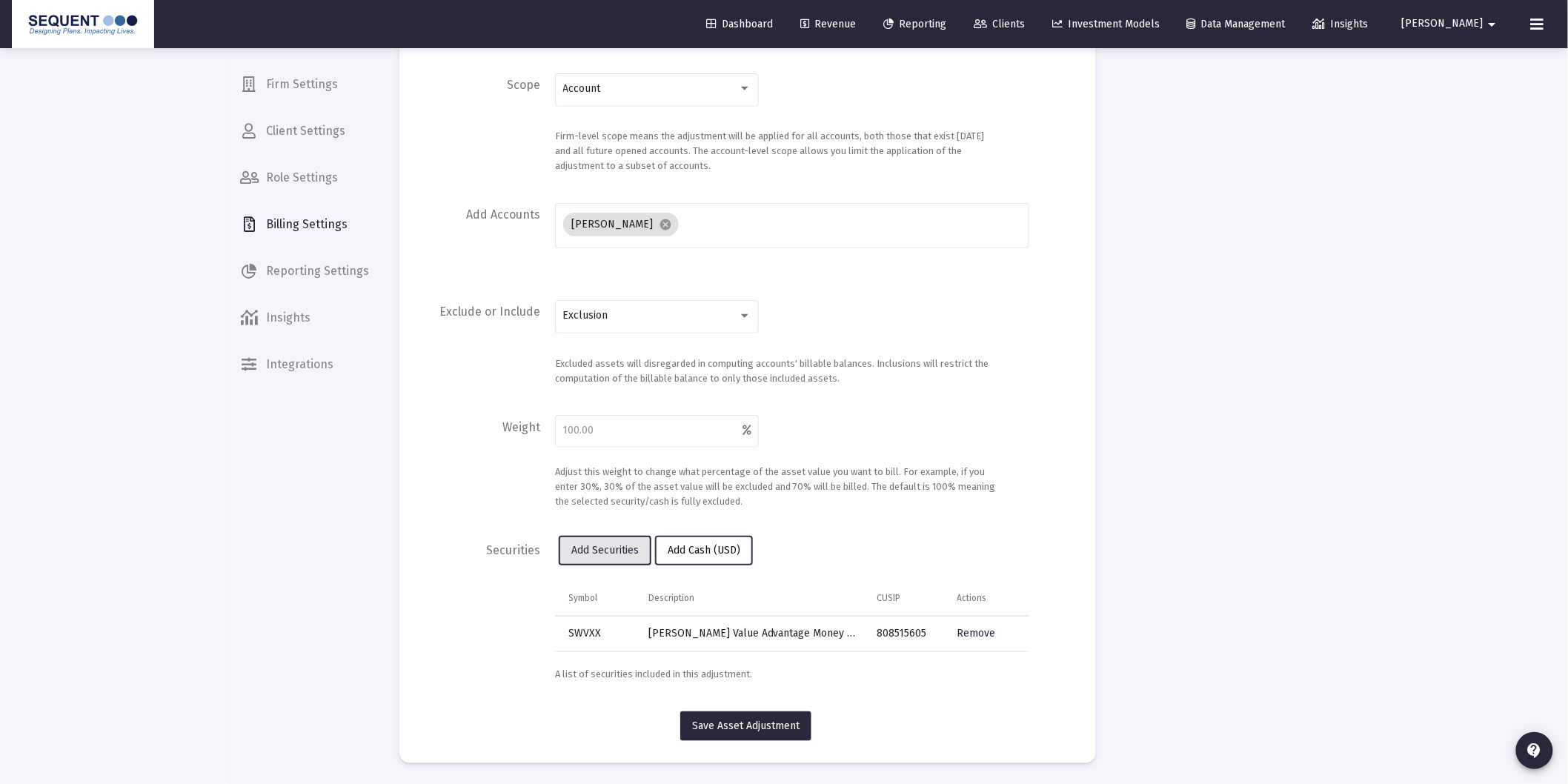
click at [708, 550] on span "Add Cash (USD)" at bounding box center [703, 550] width 73 height 13
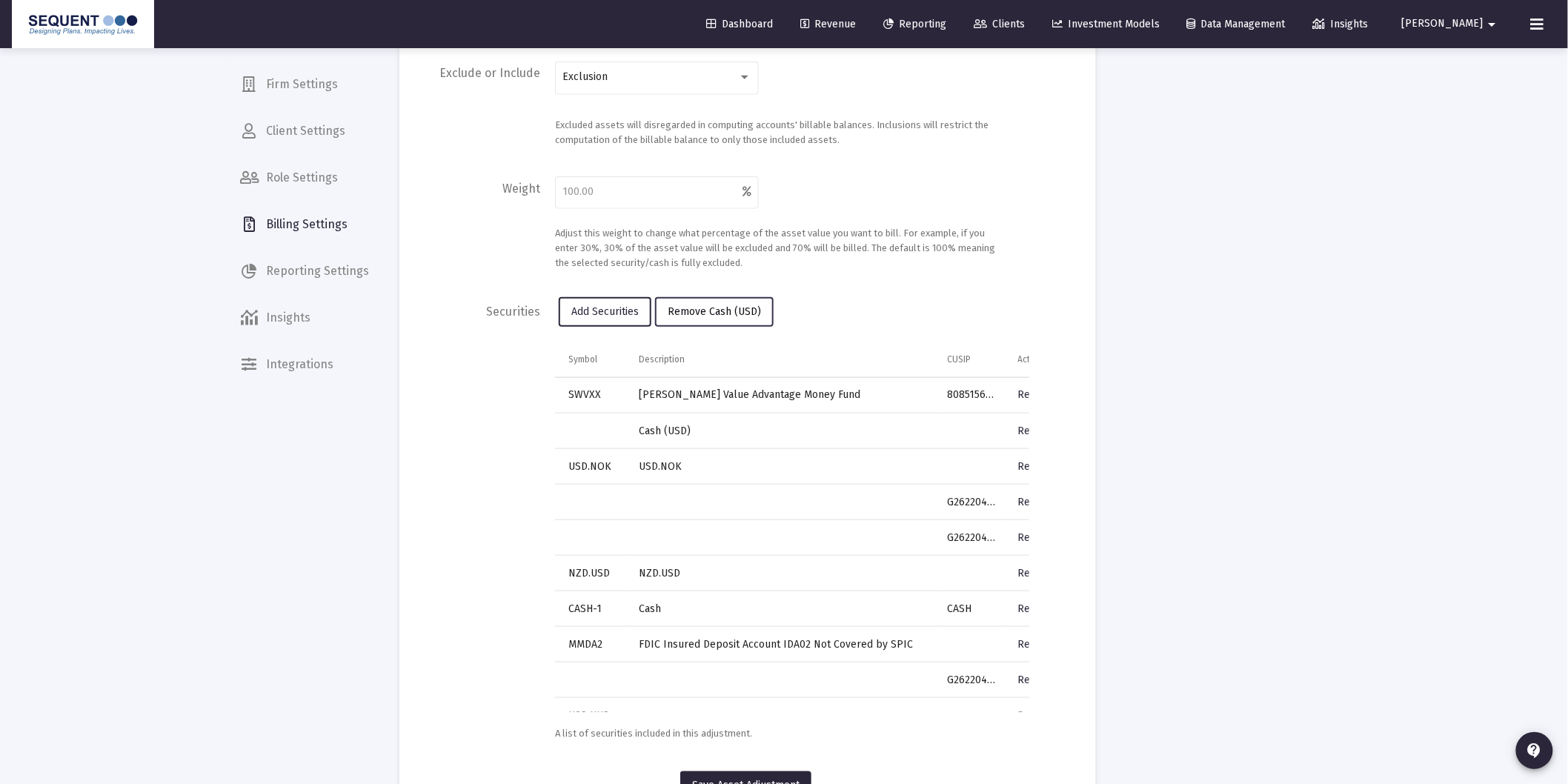
scroll to position [508, 0]
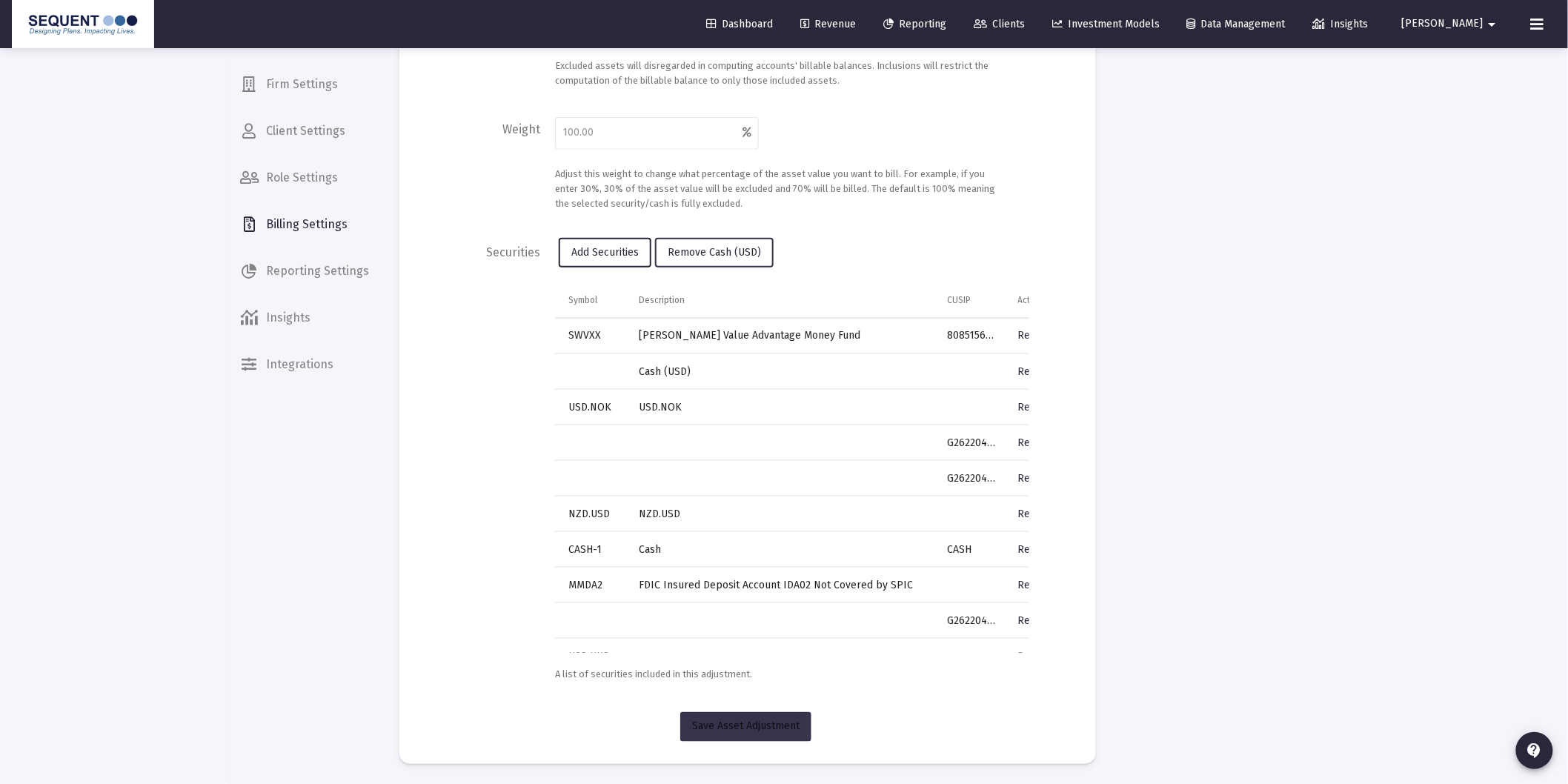
click at [751, 731] on button "Save Asset Adjustment" at bounding box center [746, 727] width 132 height 30
type input "100"
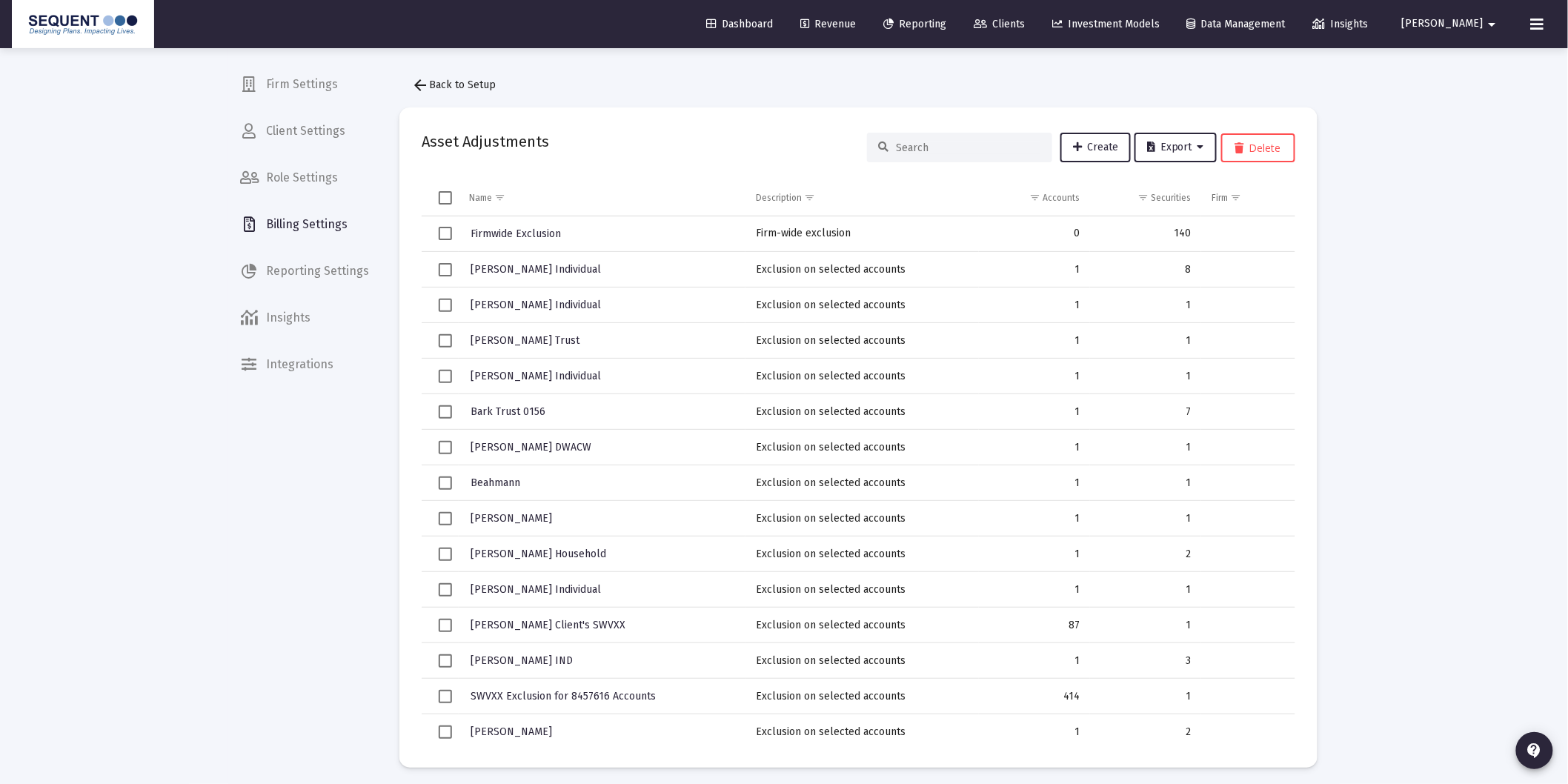
click at [1025, 21] on span "Clients" at bounding box center [998, 24] width 51 height 13
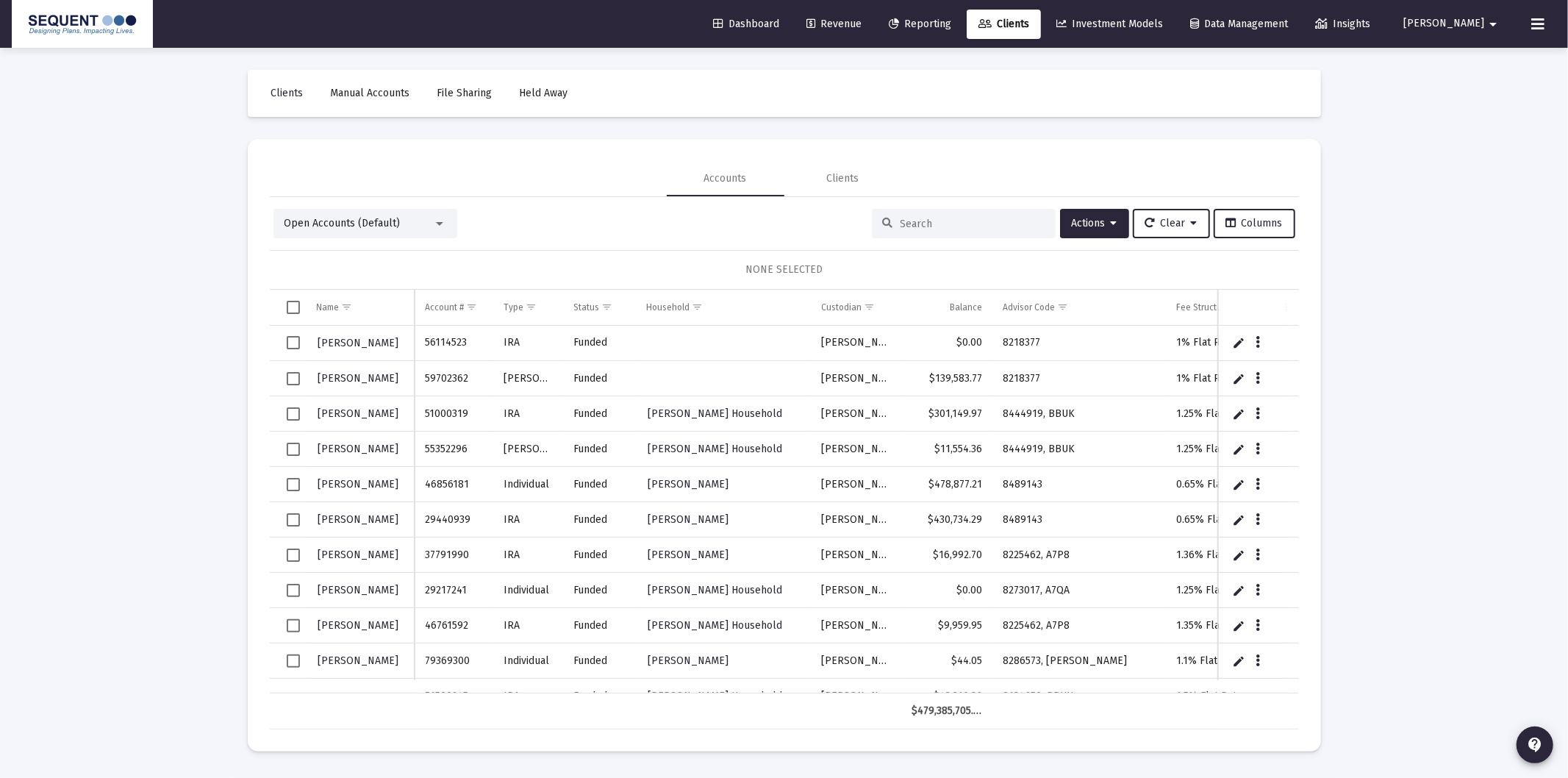
click at [1014, 207] on div "Open Accounts (Default) Actions Clear Columns NONE SELECTED Name Name Account #…" at bounding box center [784, 463] width 1029 height 533
click at [1009, 218] on input at bounding box center [972, 224] width 144 height 13
paste input "27624191"
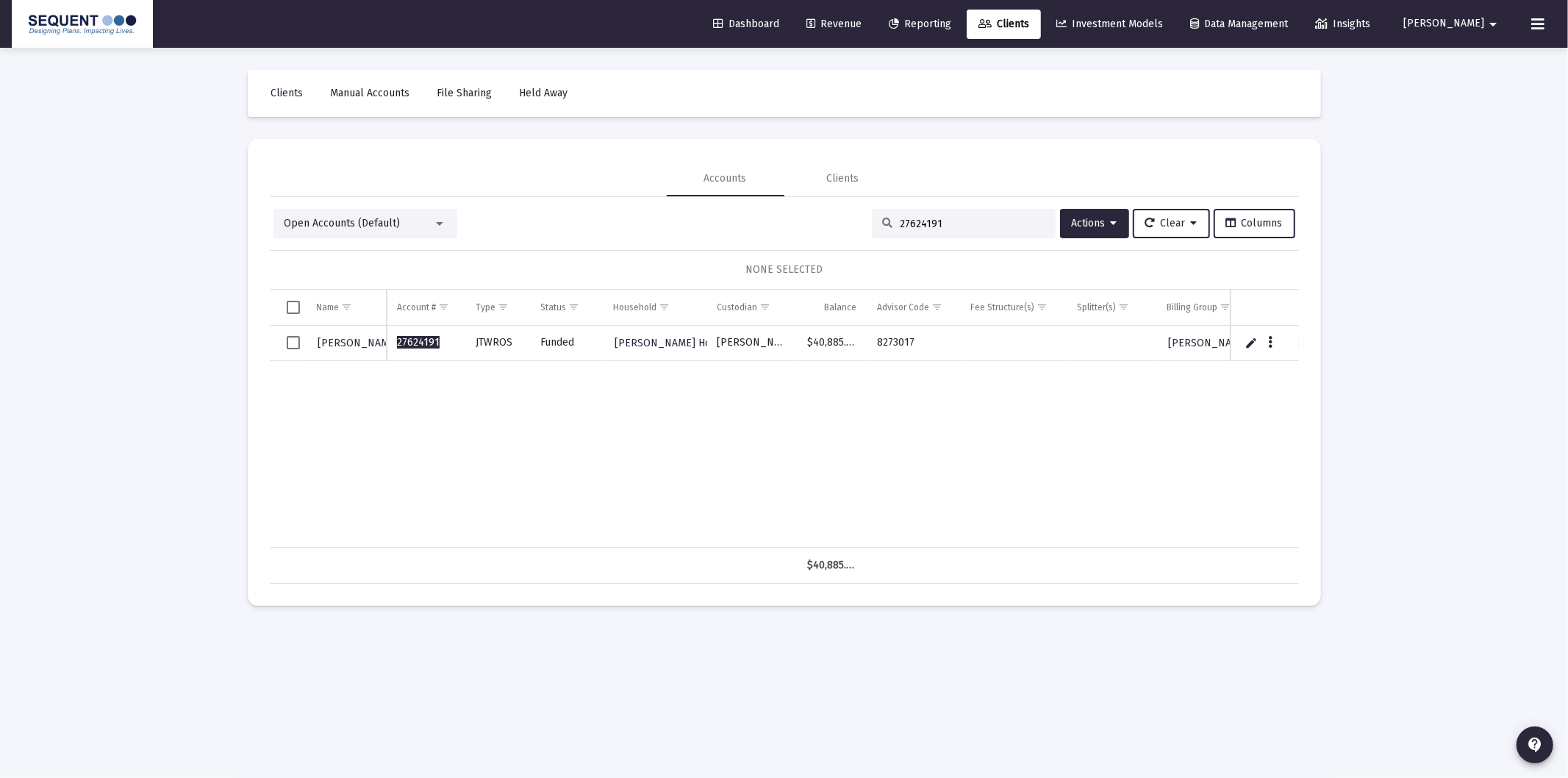
type input "27624191"
click at [1268, 347] on icon "Data grid" at bounding box center [1270, 342] width 4 height 18
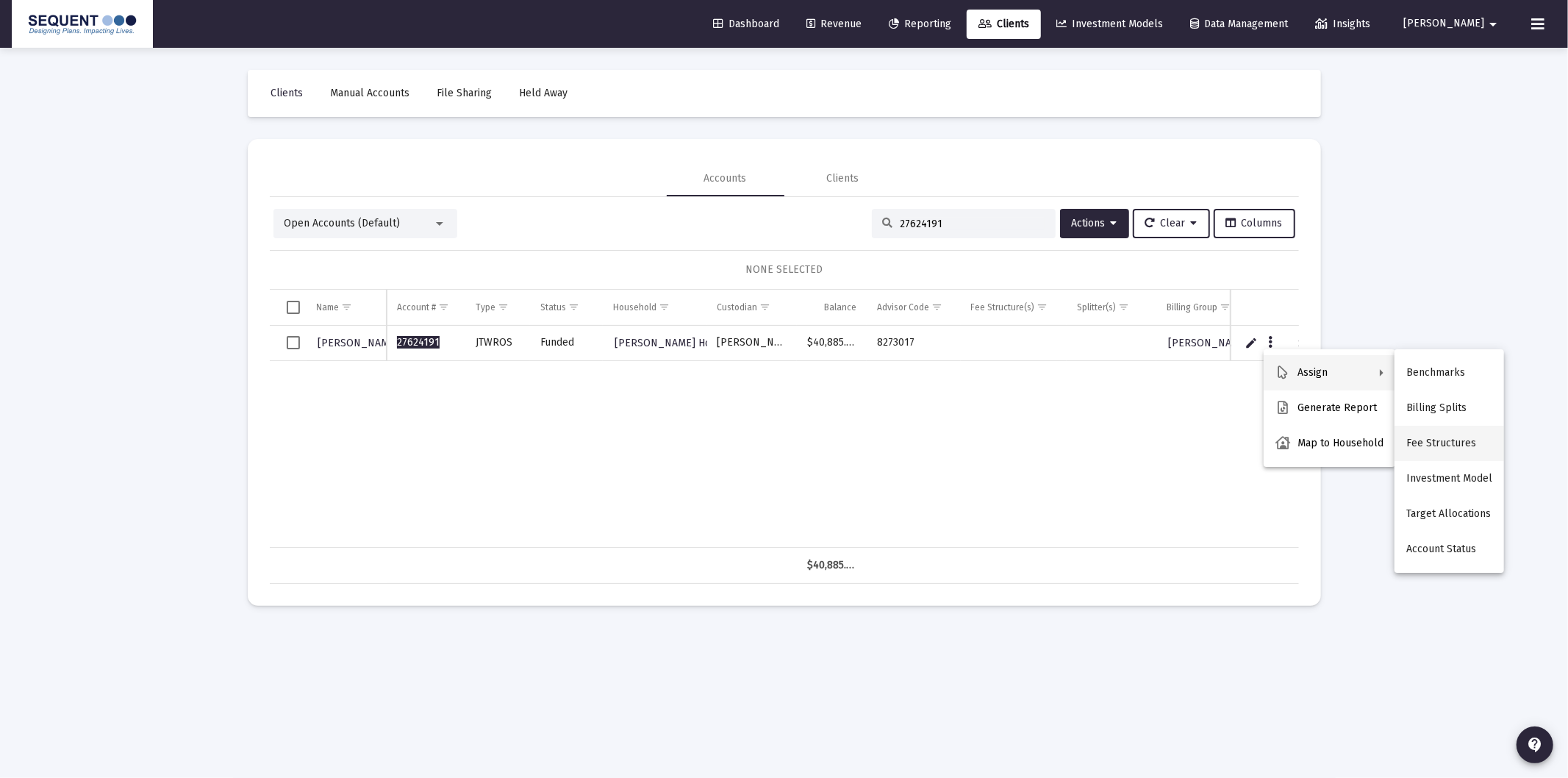
click at [1448, 449] on button "Fee Structures" at bounding box center [1448, 443] width 110 height 36
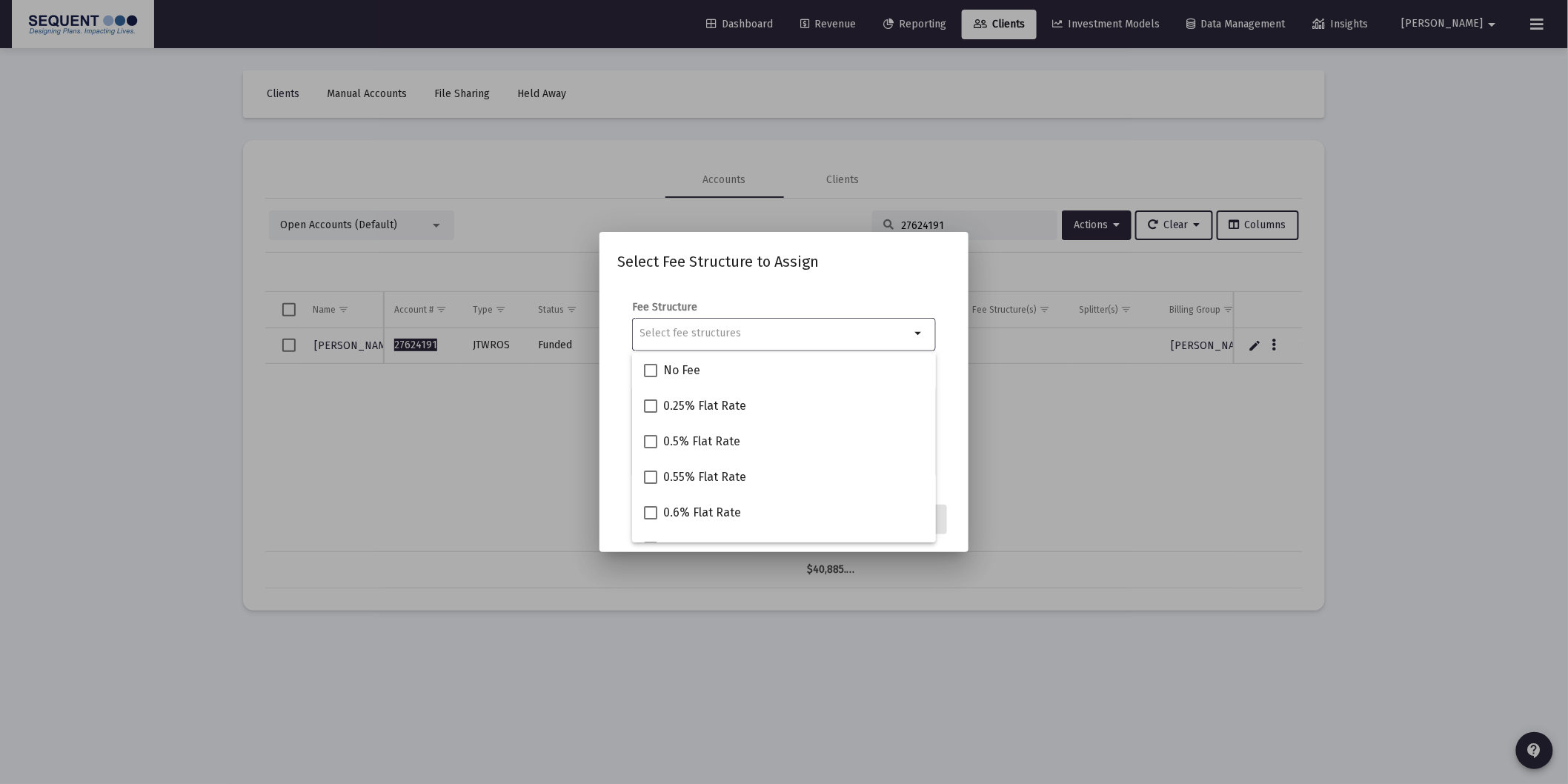
click at [762, 324] on div at bounding box center [775, 333] width 270 height 36
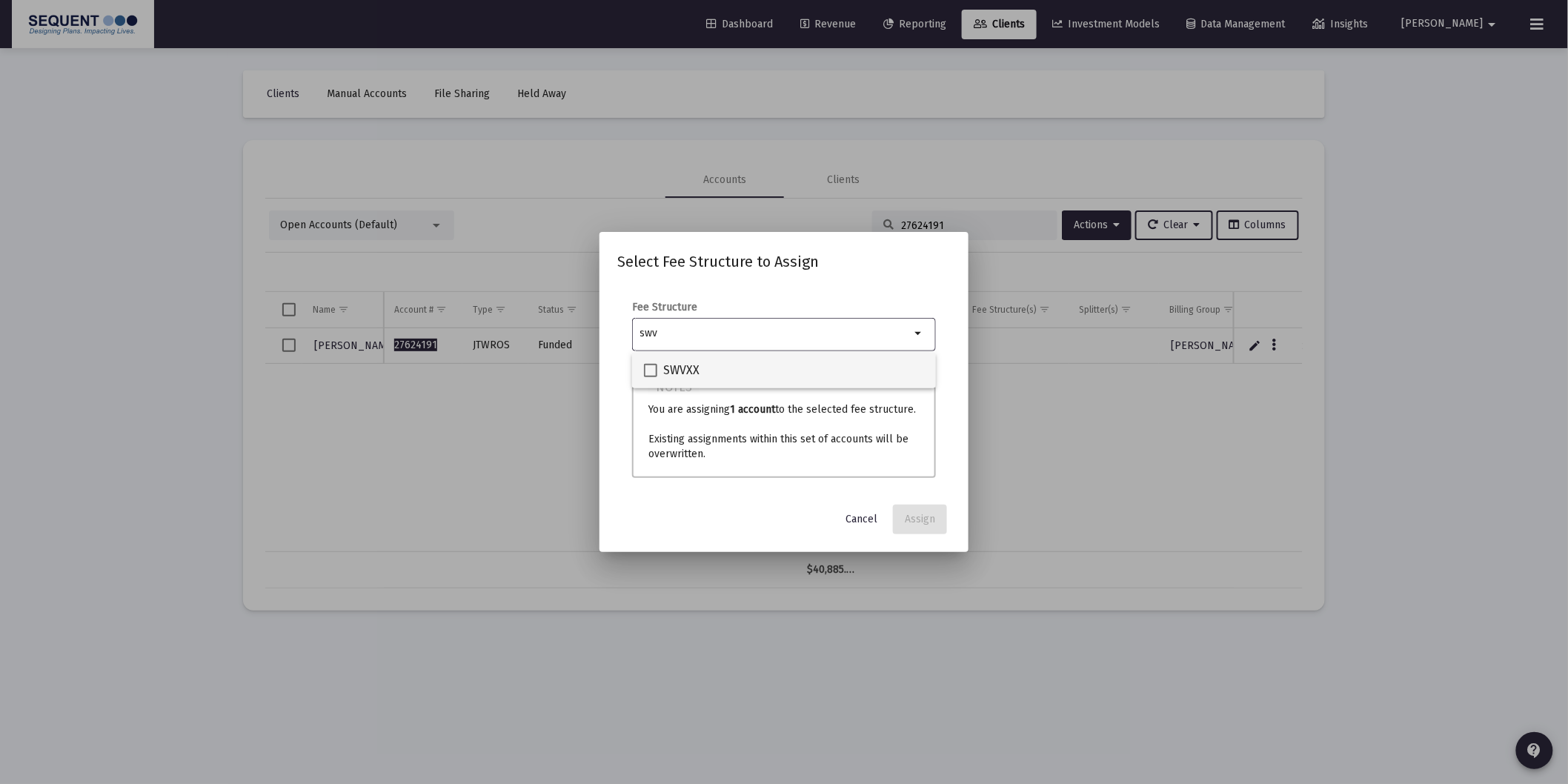
type input "swv"
click at [708, 376] on div "SWVXX" at bounding box center [784, 371] width 280 height 36
checkbox input "true"
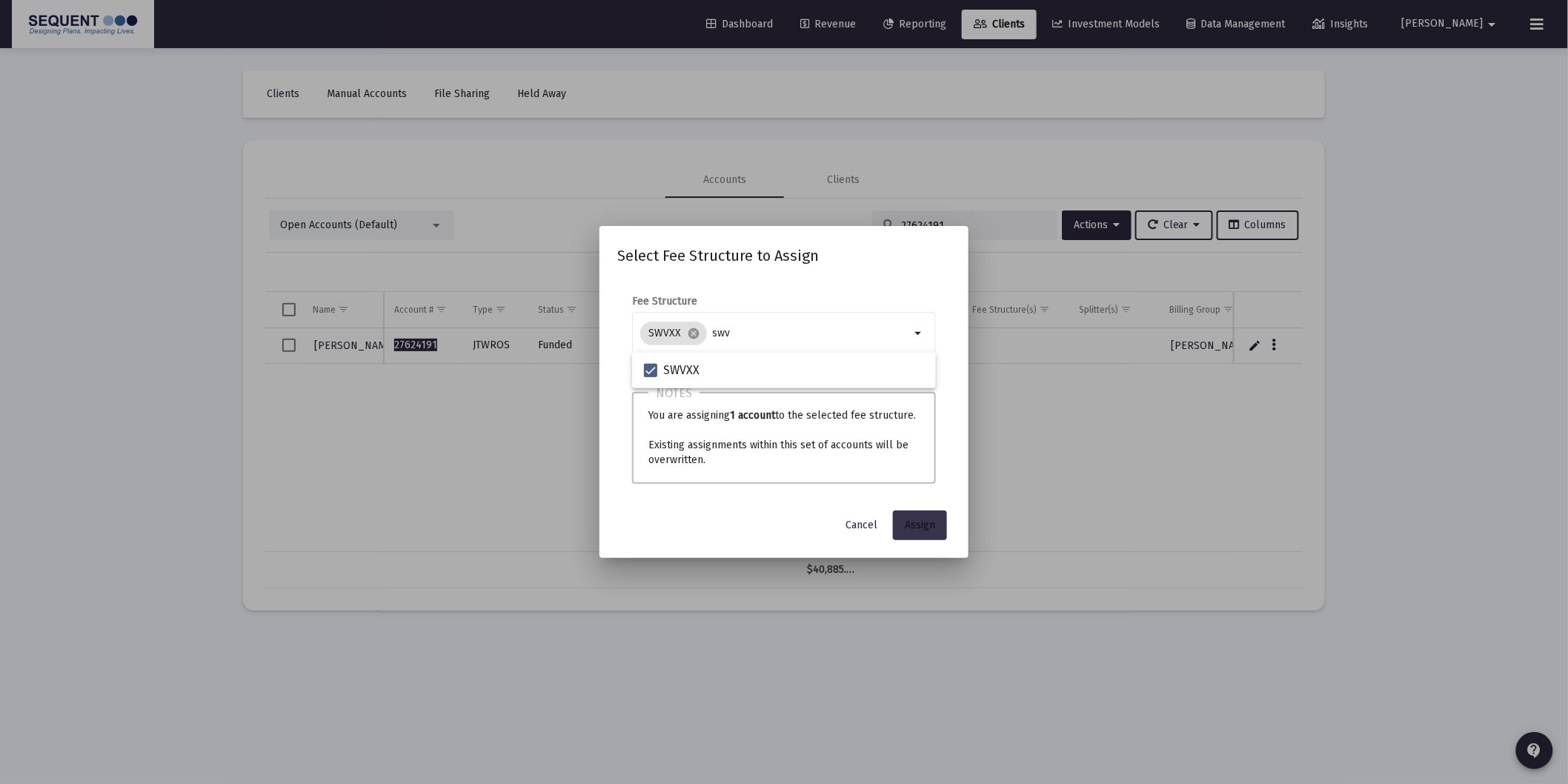
click at [922, 527] on span "Assign" at bounding box center [920, 525] width 30 height 13
